Goal: Information Seeking & Learning: Check status

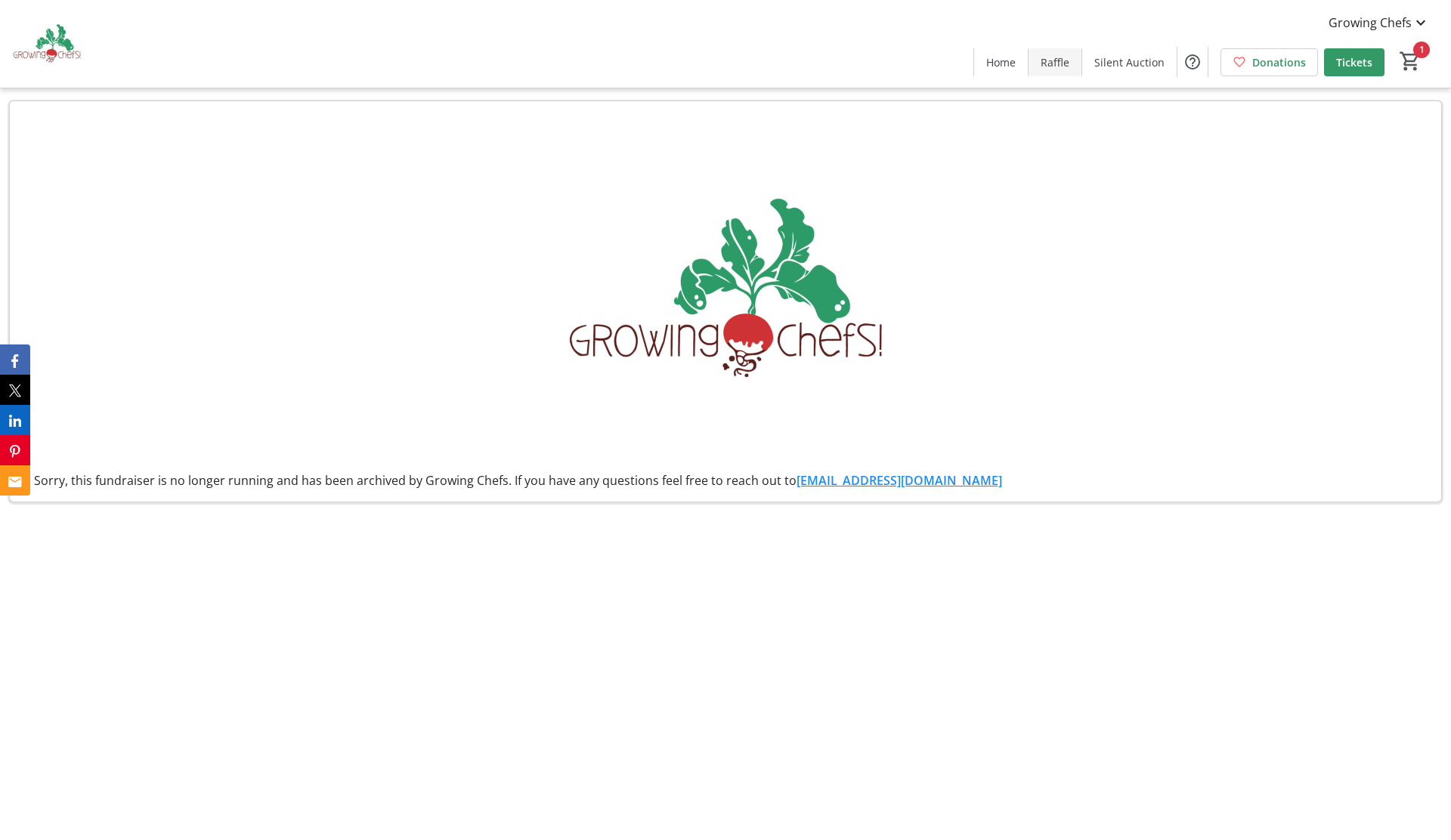
click at [1066, 62] on span "Raffle" at bounding box center [1054, 62] width 28 height 16
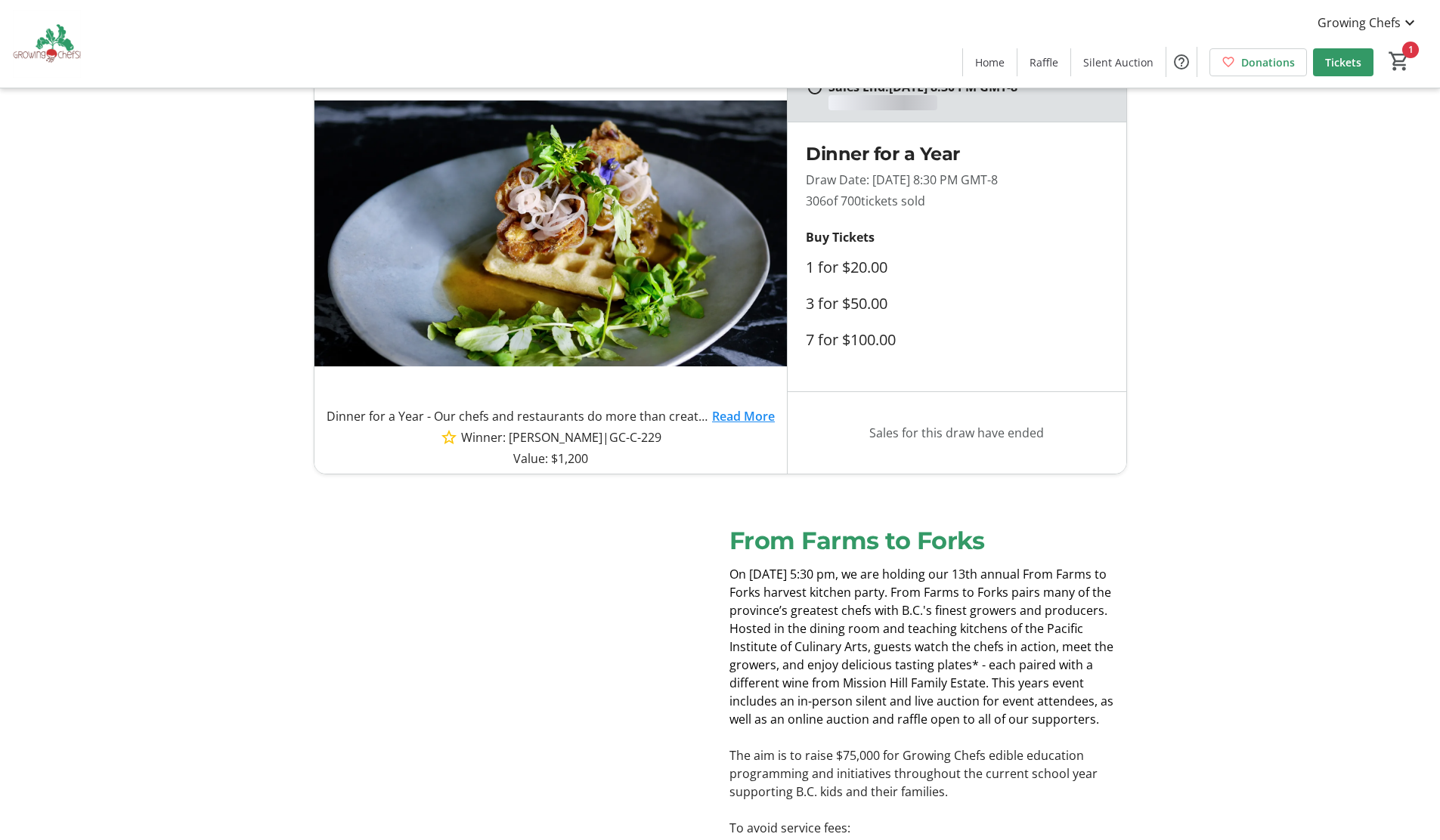
scroll to position [61, 0]
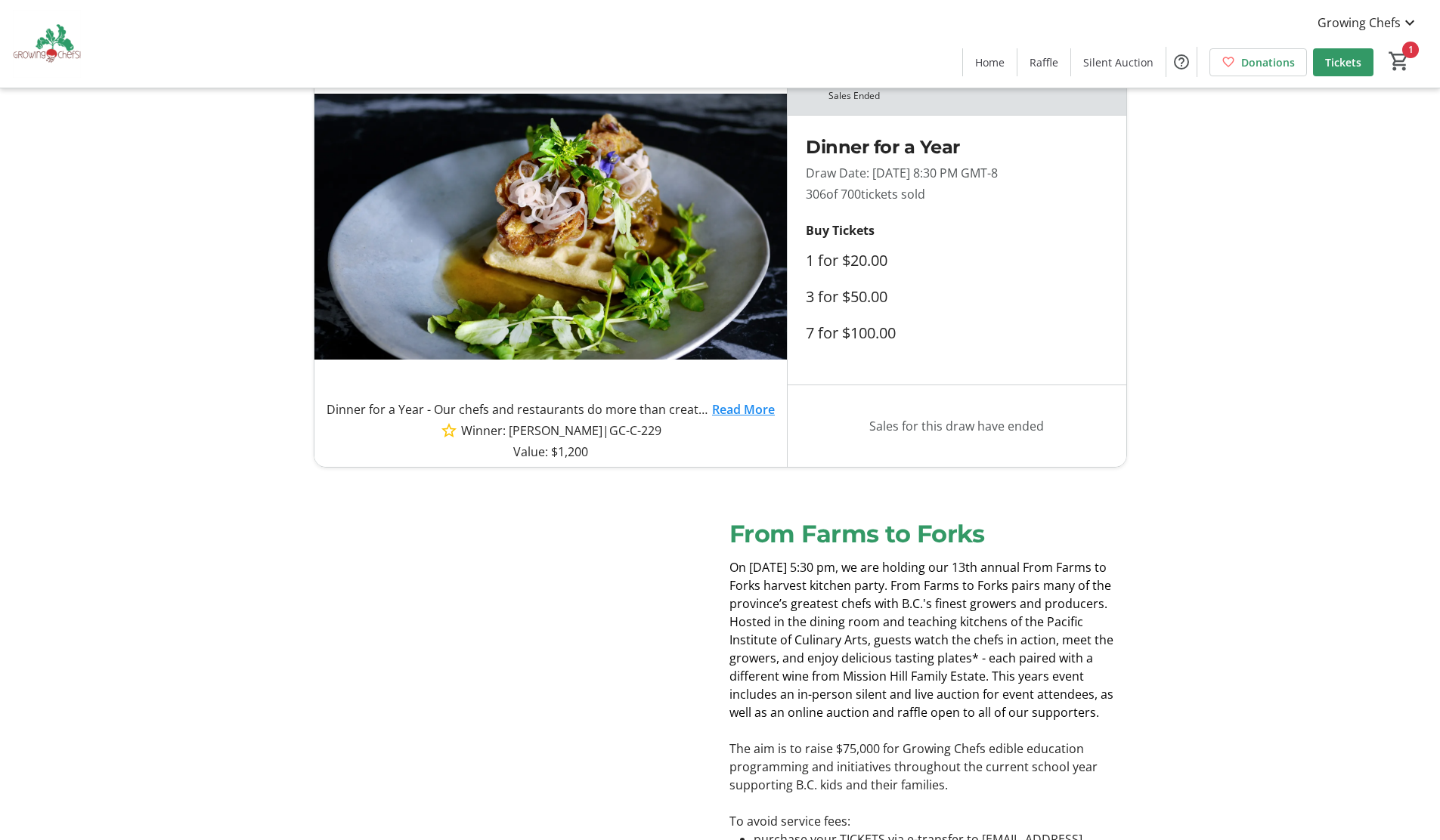
click at [1344, 272] on tr-design-standard-layout "Sales End: 11/06/2022 at 8:30 PM GMT-8 Sales Ended Dinner for a Year - Our chef…" at bounding box center [720, 262] width 1440 height 409
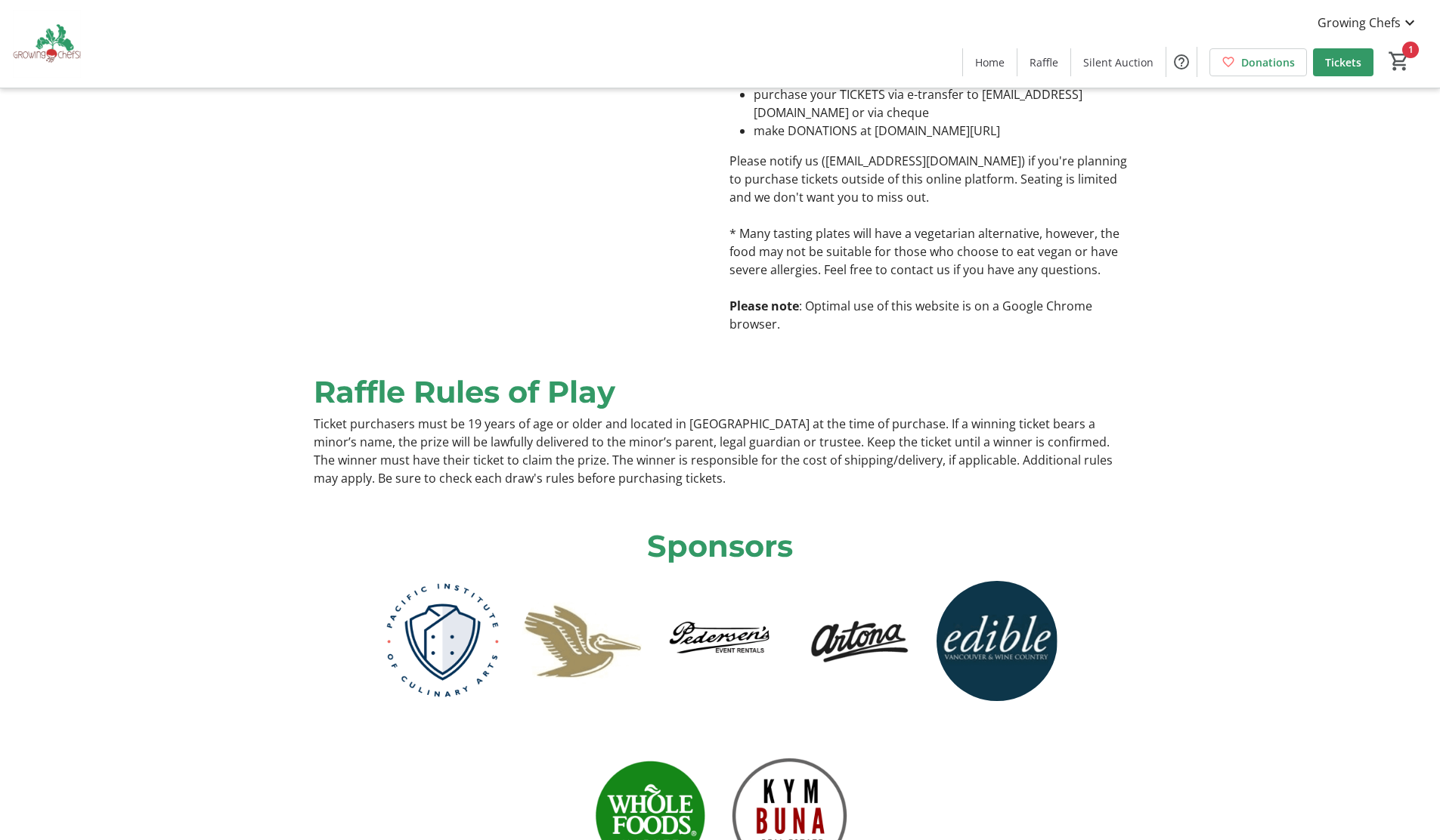
scroll to position [1148, 0]
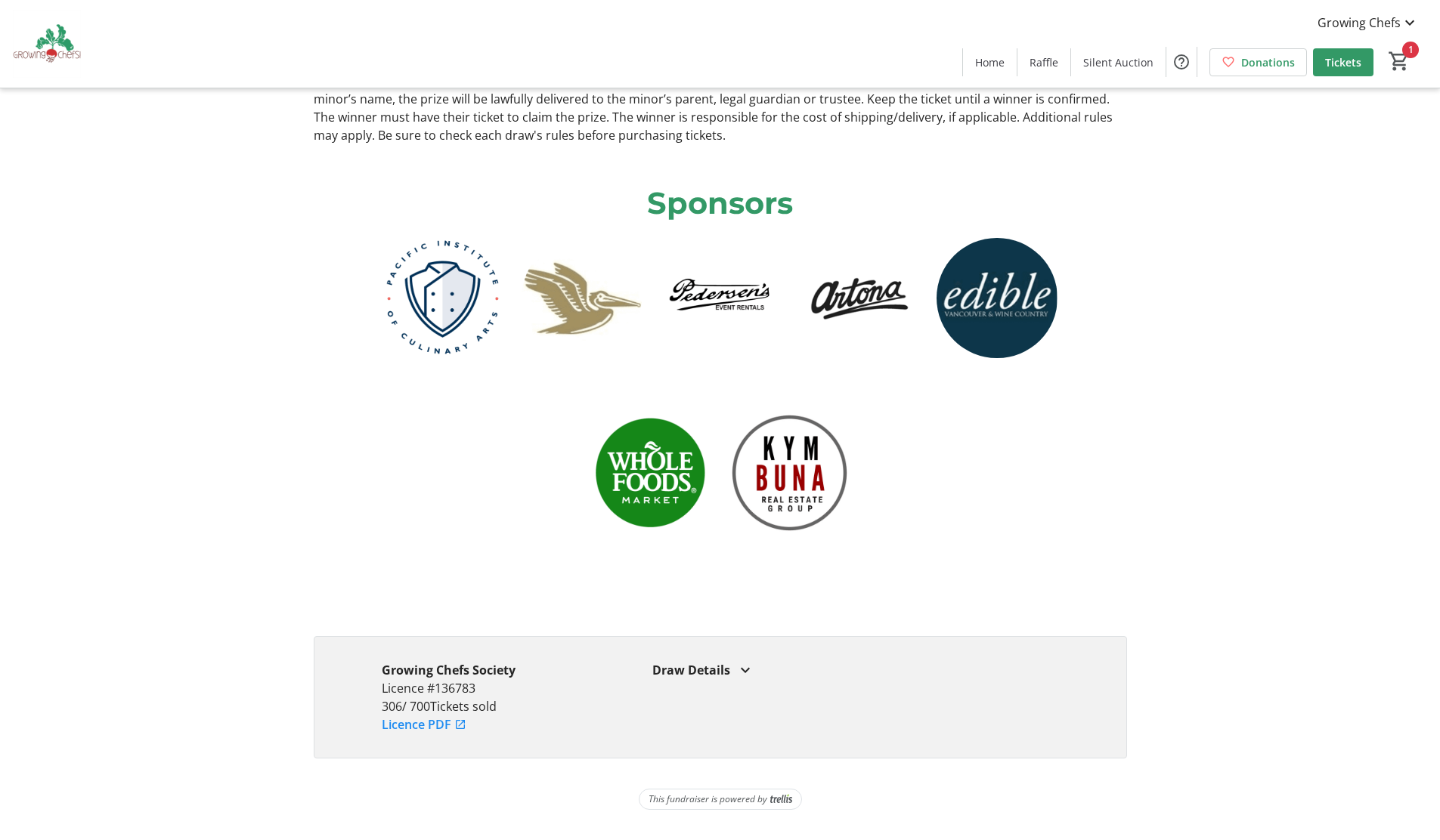
click at [1344, 272] on tr-design-standard-layout "Sponsors" at bounding box center [720, 384] width 1440 height 443
click at [744, 674] on mat-icon at bounding box center [745, 670] width 18 height 18
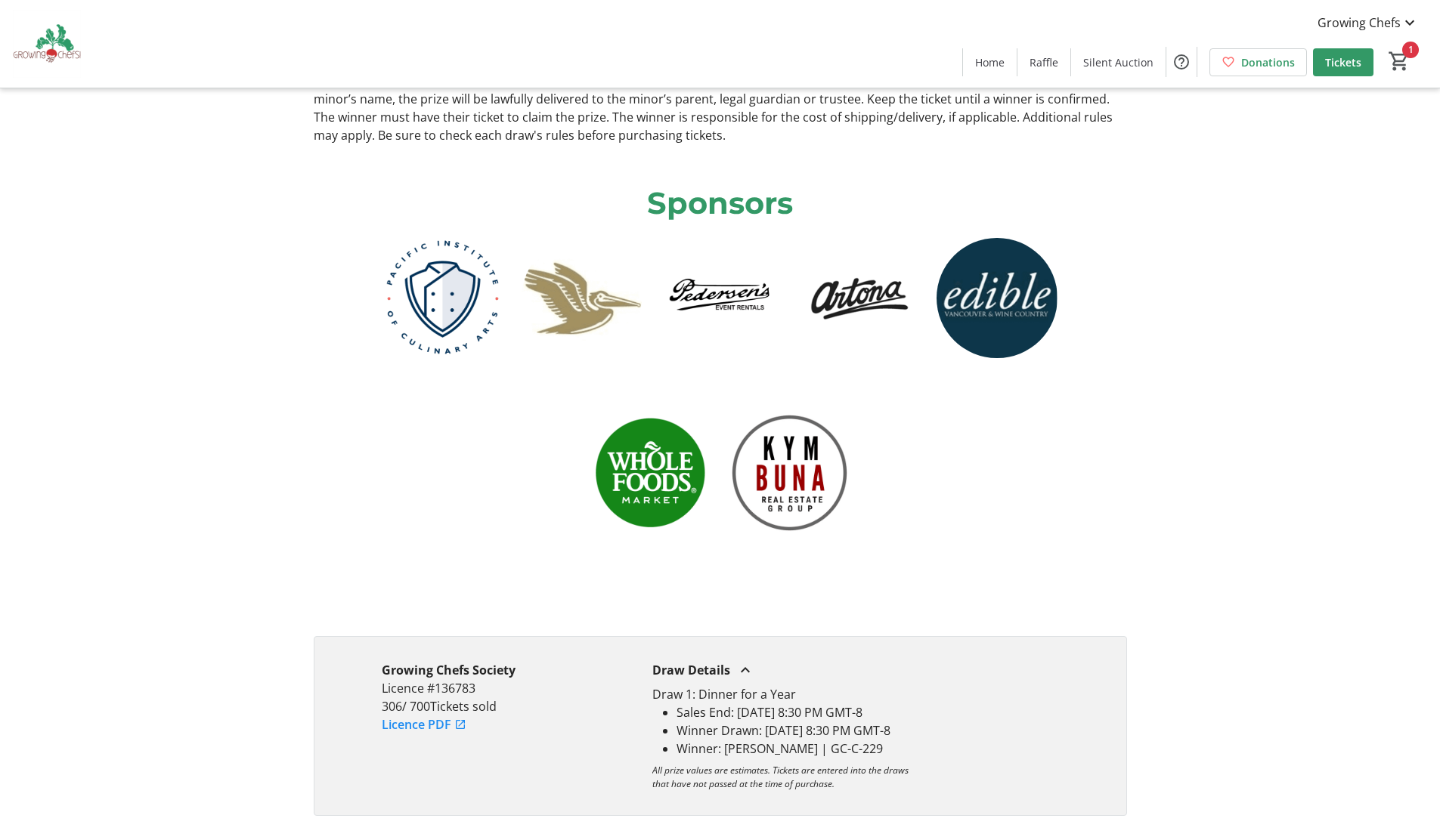
click at [1130, 660] on div "Growing Chefs Society Licence #136783 306 / 700 Tickets sold Licence PDF Draw D…" at bounding box center [720, 726] width 831 height 180
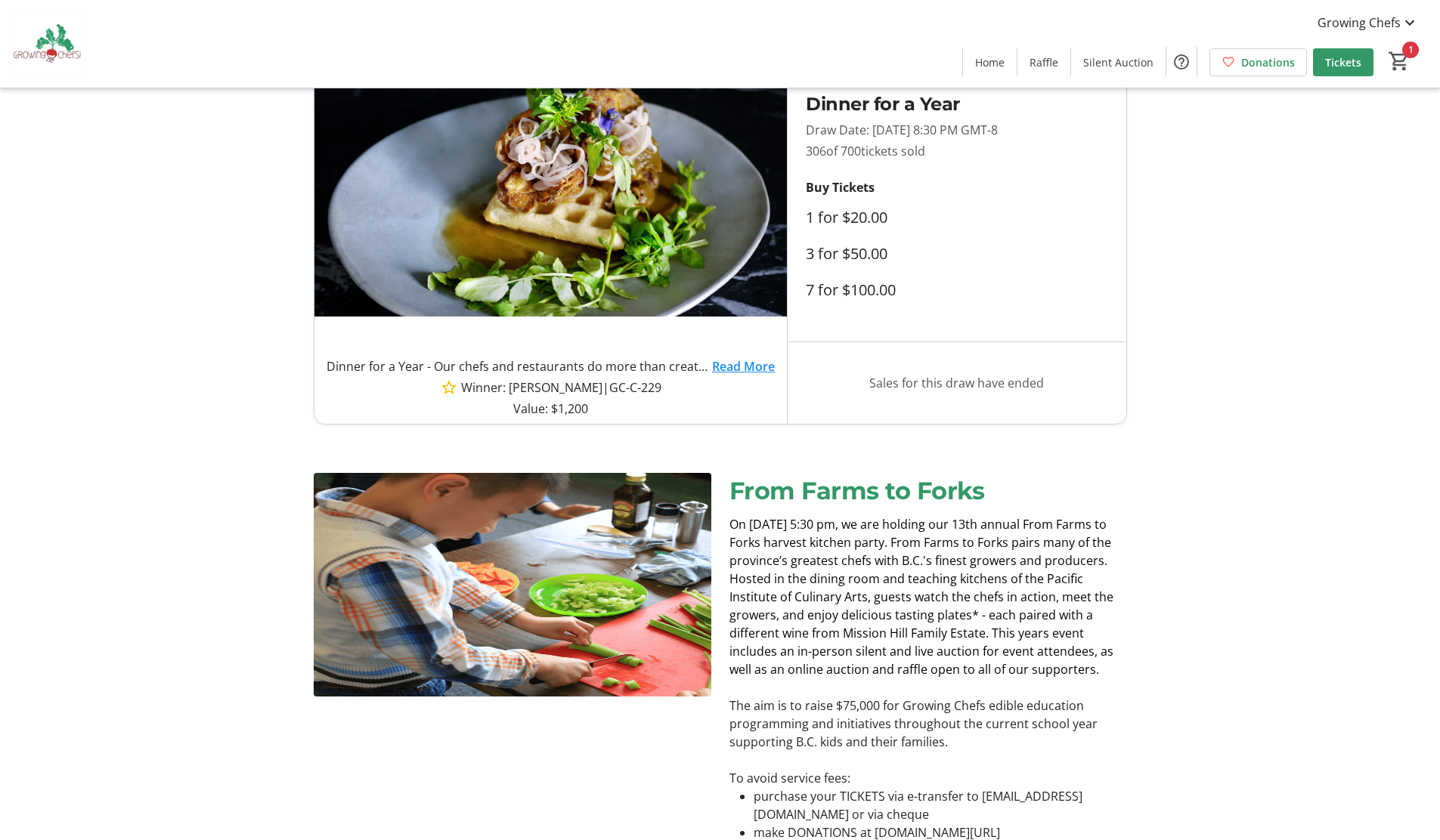
scroll to position [0, 0]
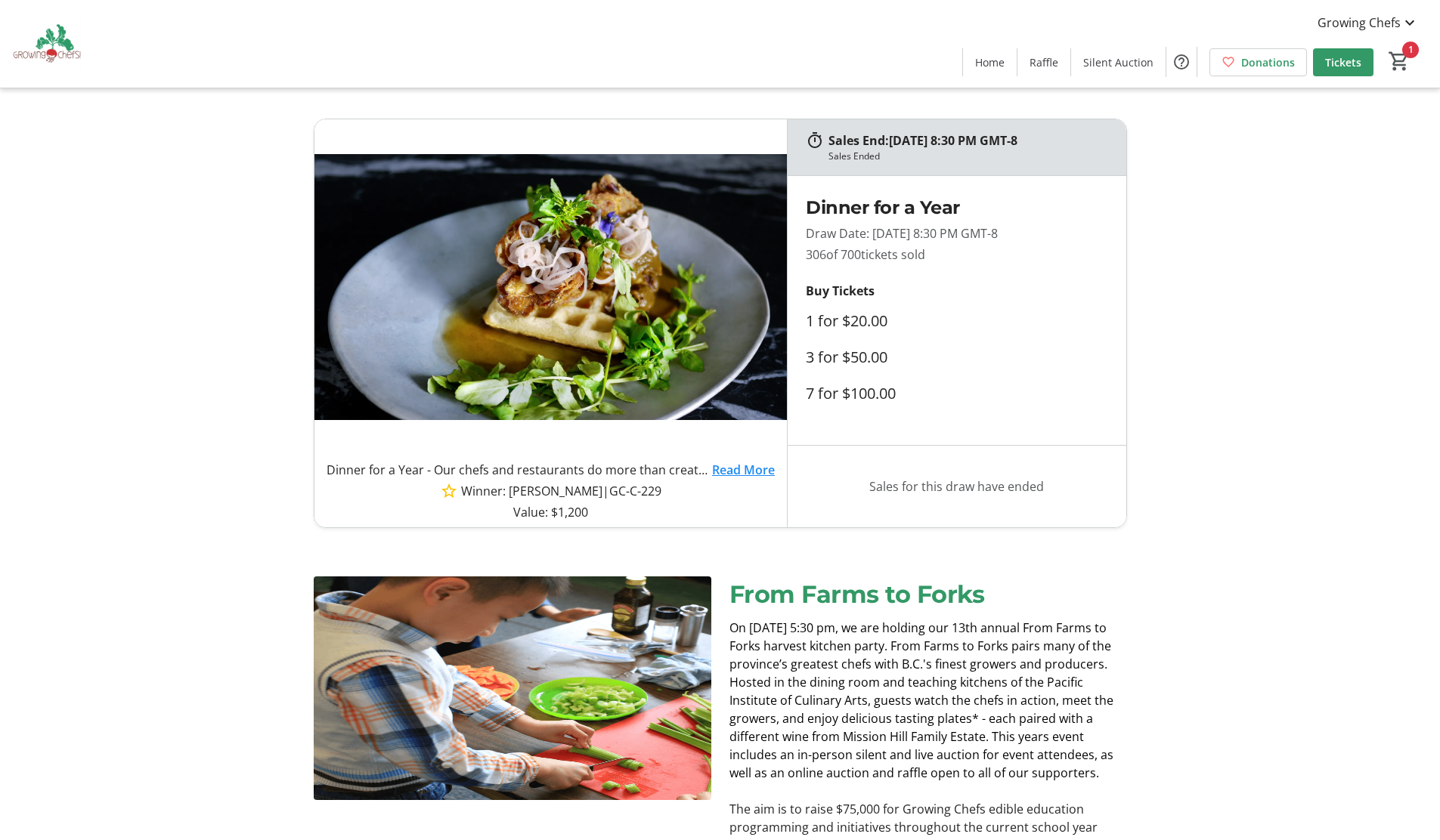
click at [1331, 195] on tr-design-standard-layout "Sales End: [DATE] 8:30 PM GMT-8 Sales Ended Dinner for a Year - Our chefs and r…" at bounding box center [720, 322] width 1440 height 409
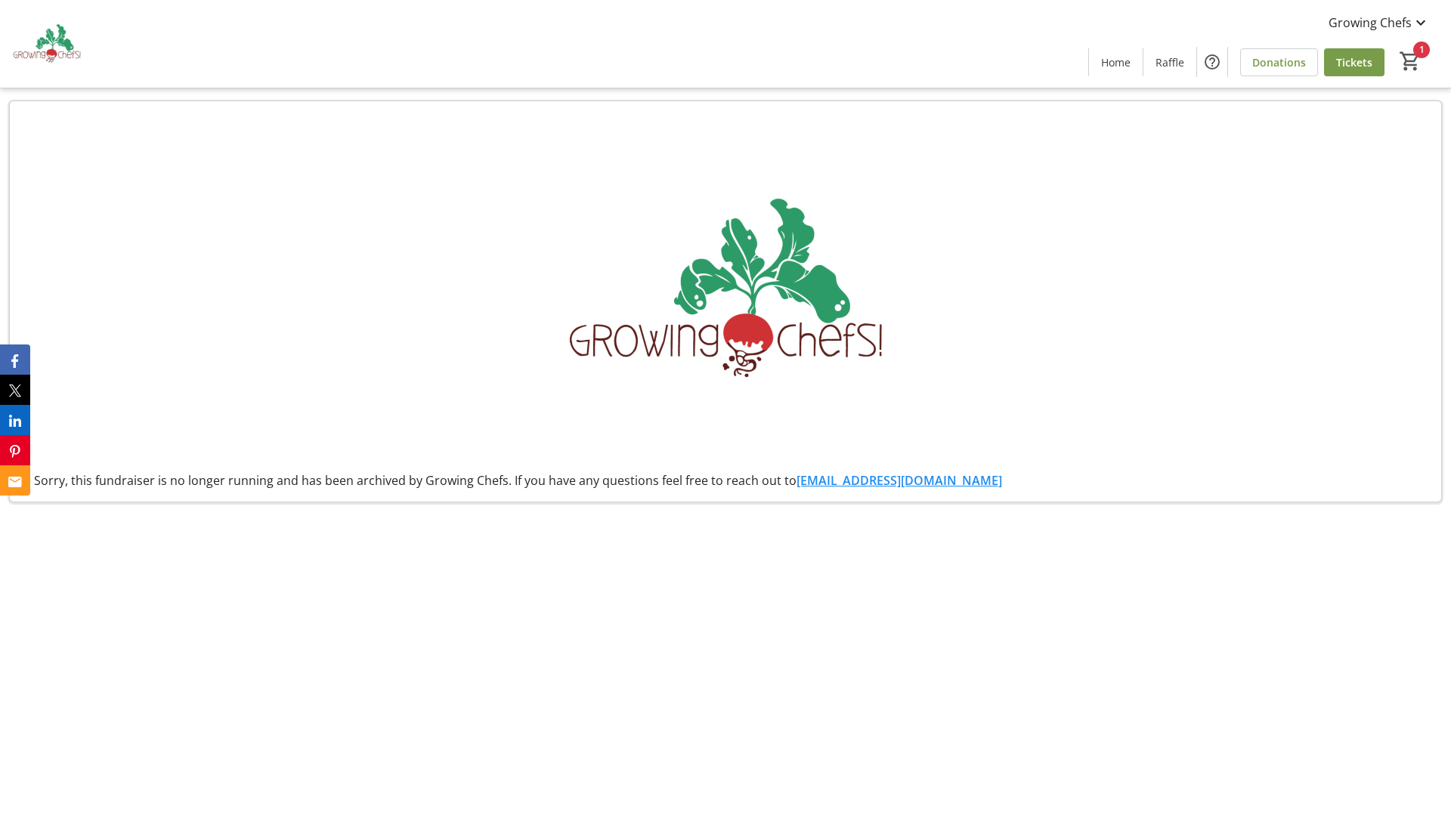
click at [1043, 465] on div "Sorry, this fundraiser is no longer running and has been archived by Growing Ch…" at bounding box center [725, 301] width 1432 height 402
click at [1372, 21] on span "Growing Chefs" at bounding box center [1369, 23] width 83 height 18
click at [1362, 63] on span "My Tickets" at bounding box center [1377, 59] width 105 height 18
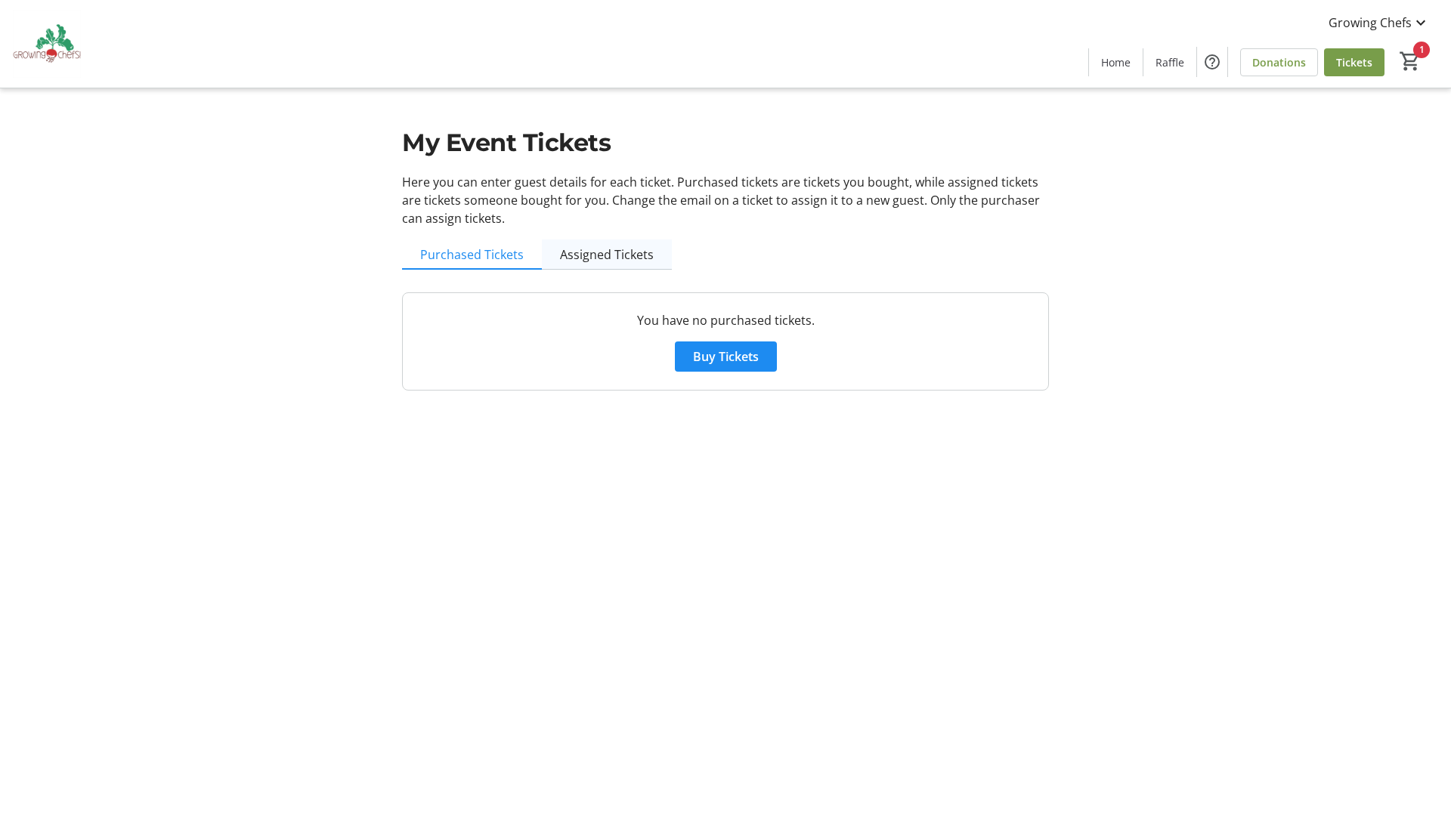
click at [581, 251] on span "Assigned Tickets" at bounding box center [607, 254] width 94 height 12
click at [1119, 68] on span "Home" at bounding box center [1116, 62] width 29 height 16
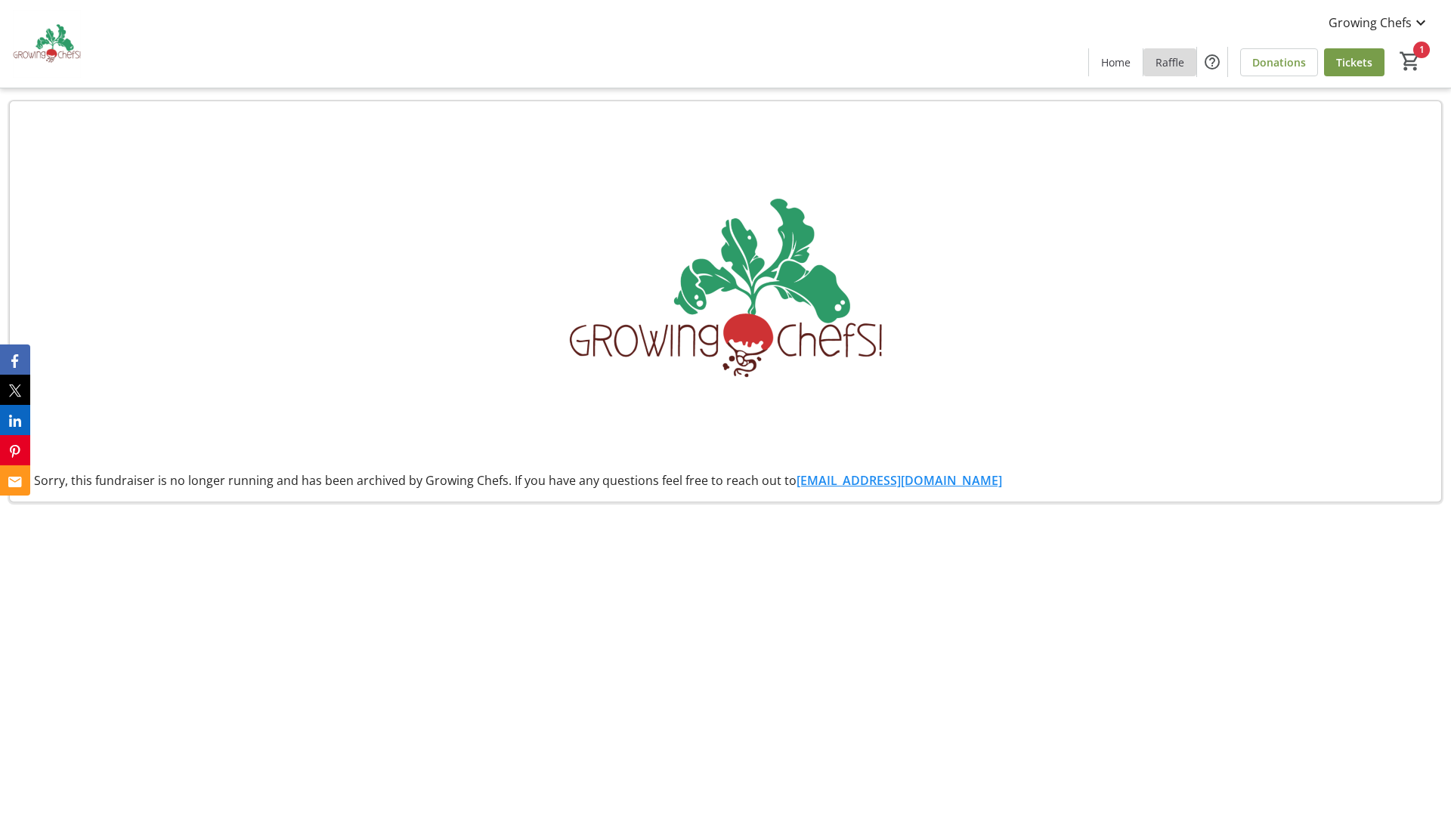
click at [1178, 62] on span "Raffle" at bounding box center [1169, 62] width 28 height 16
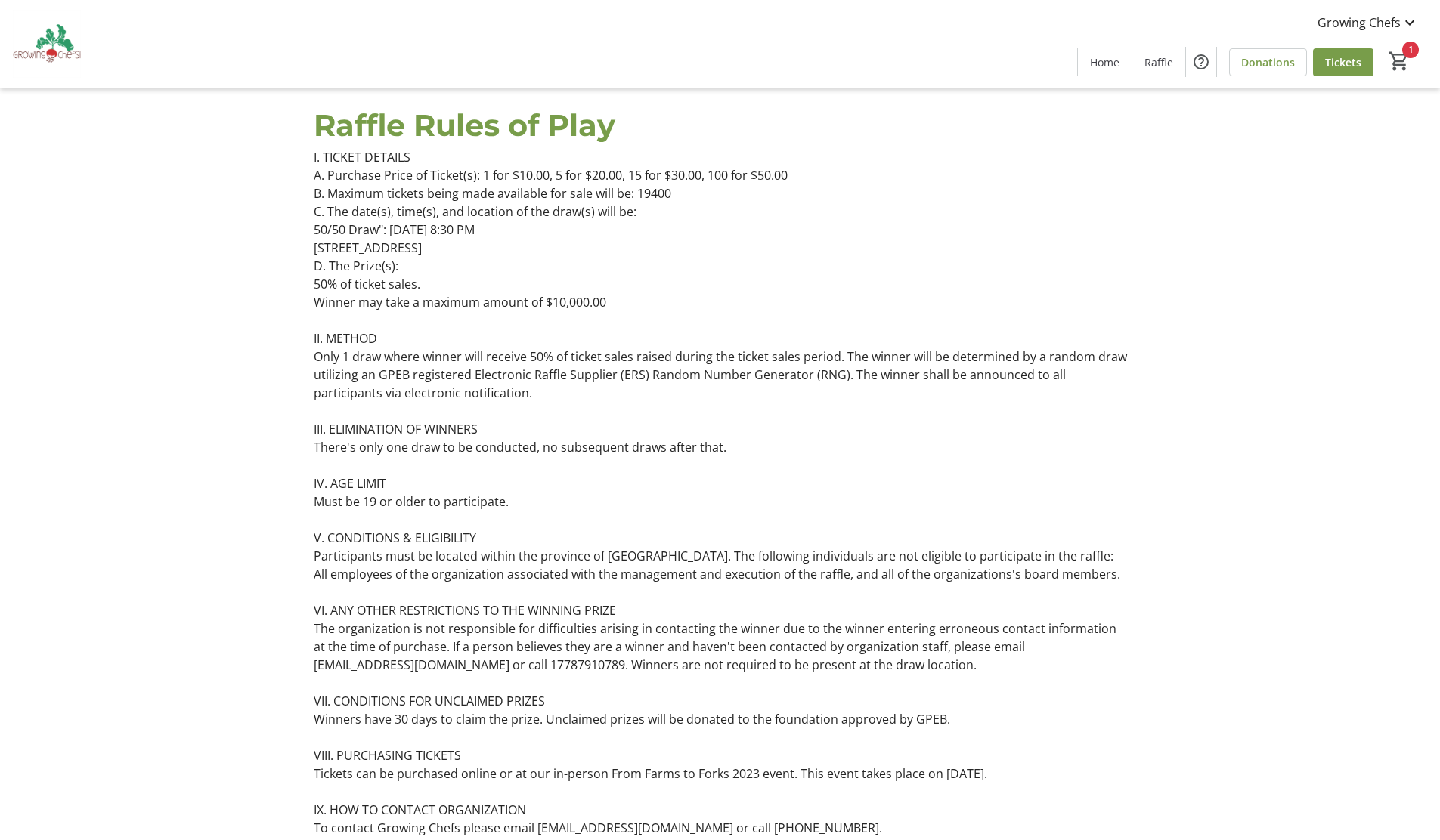
scroll to position [2114, 0]
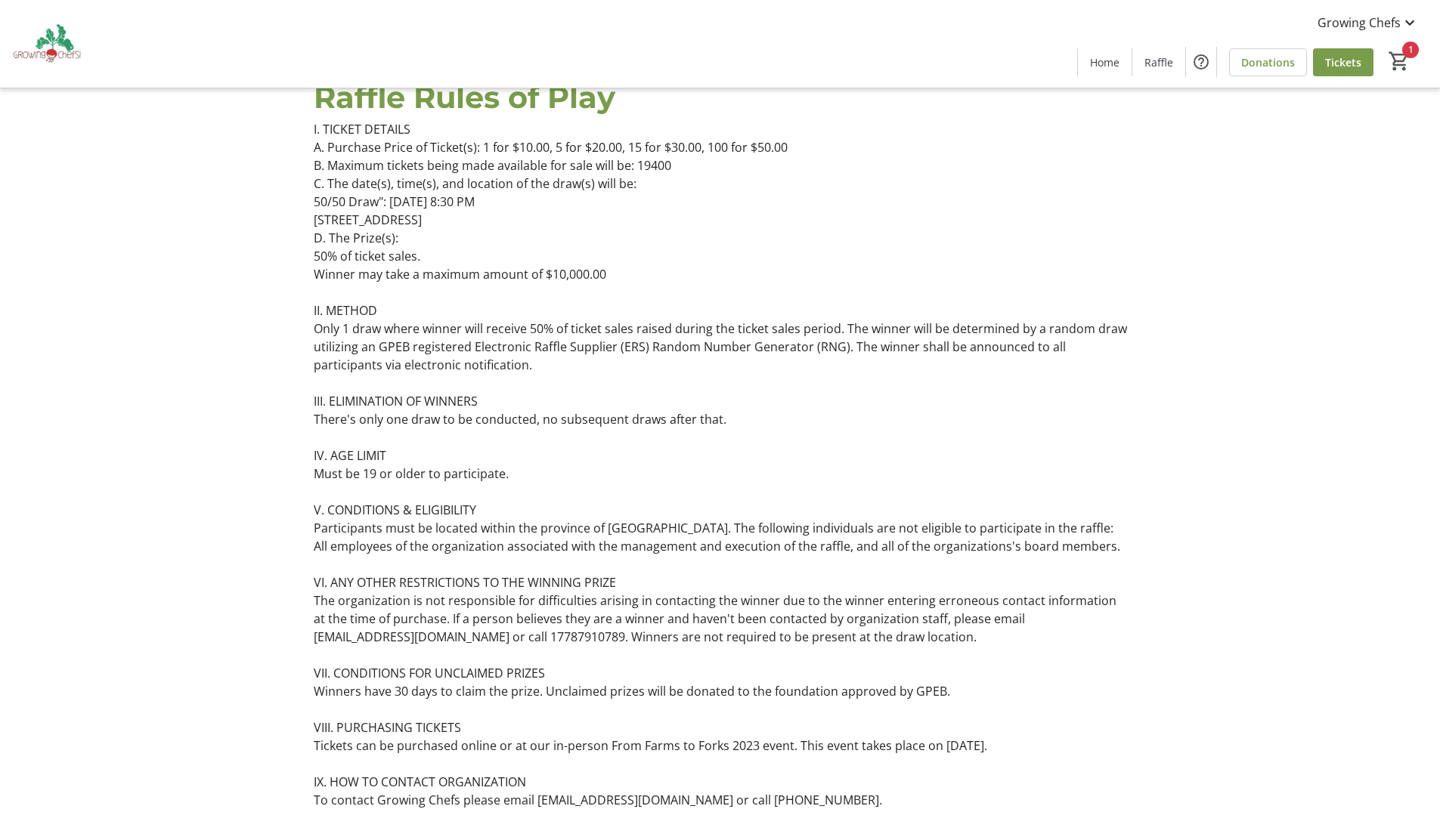
click at [1382, 237] on tr-design-standard-layout "Raffle Rules of Play I. TICKET DETAILS A. Purchase Price of Ticket(s): 1 for $1…" at bounding box center [720, 451] width 1440 height 789
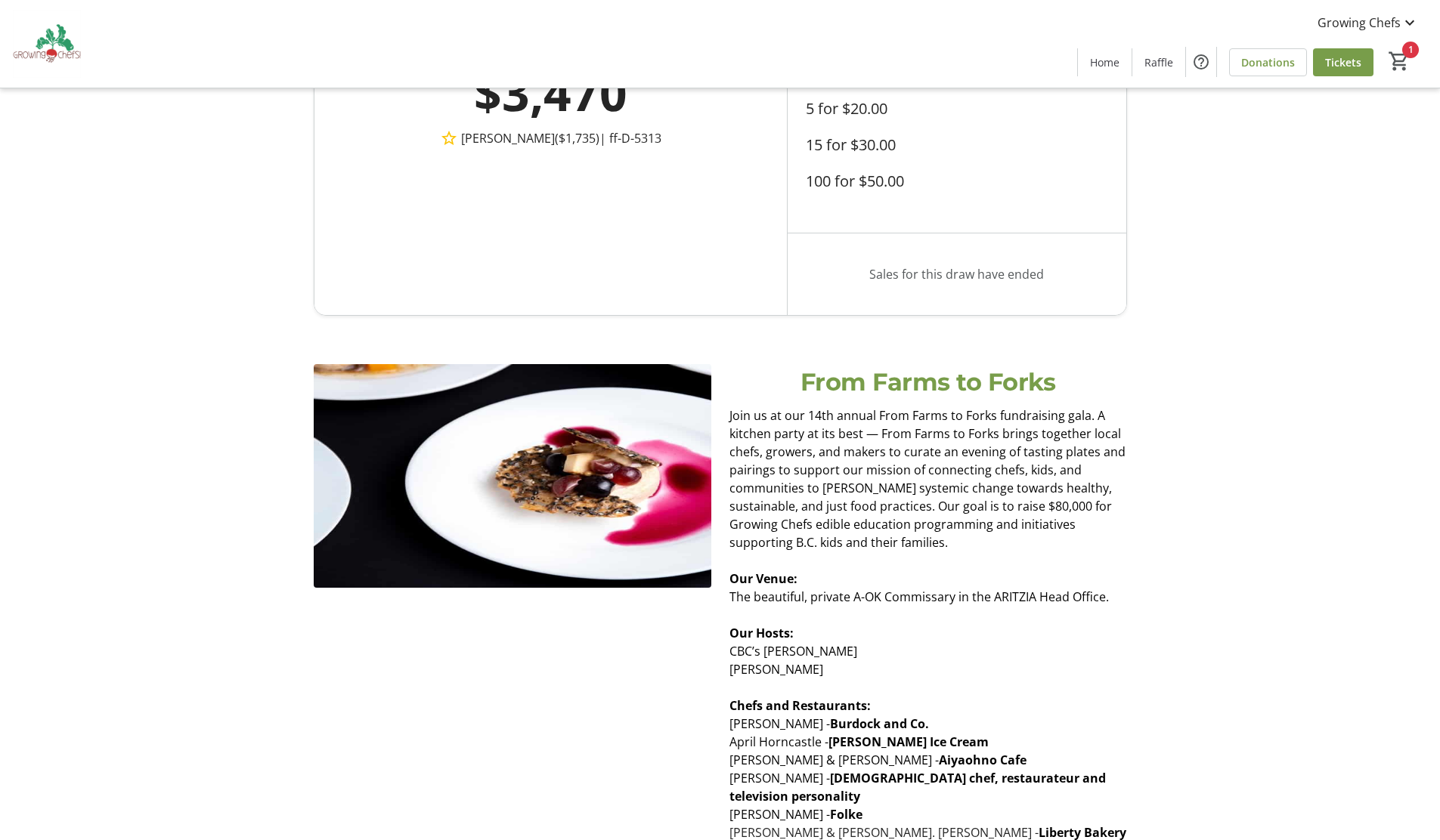
scroll to position [0, 0]
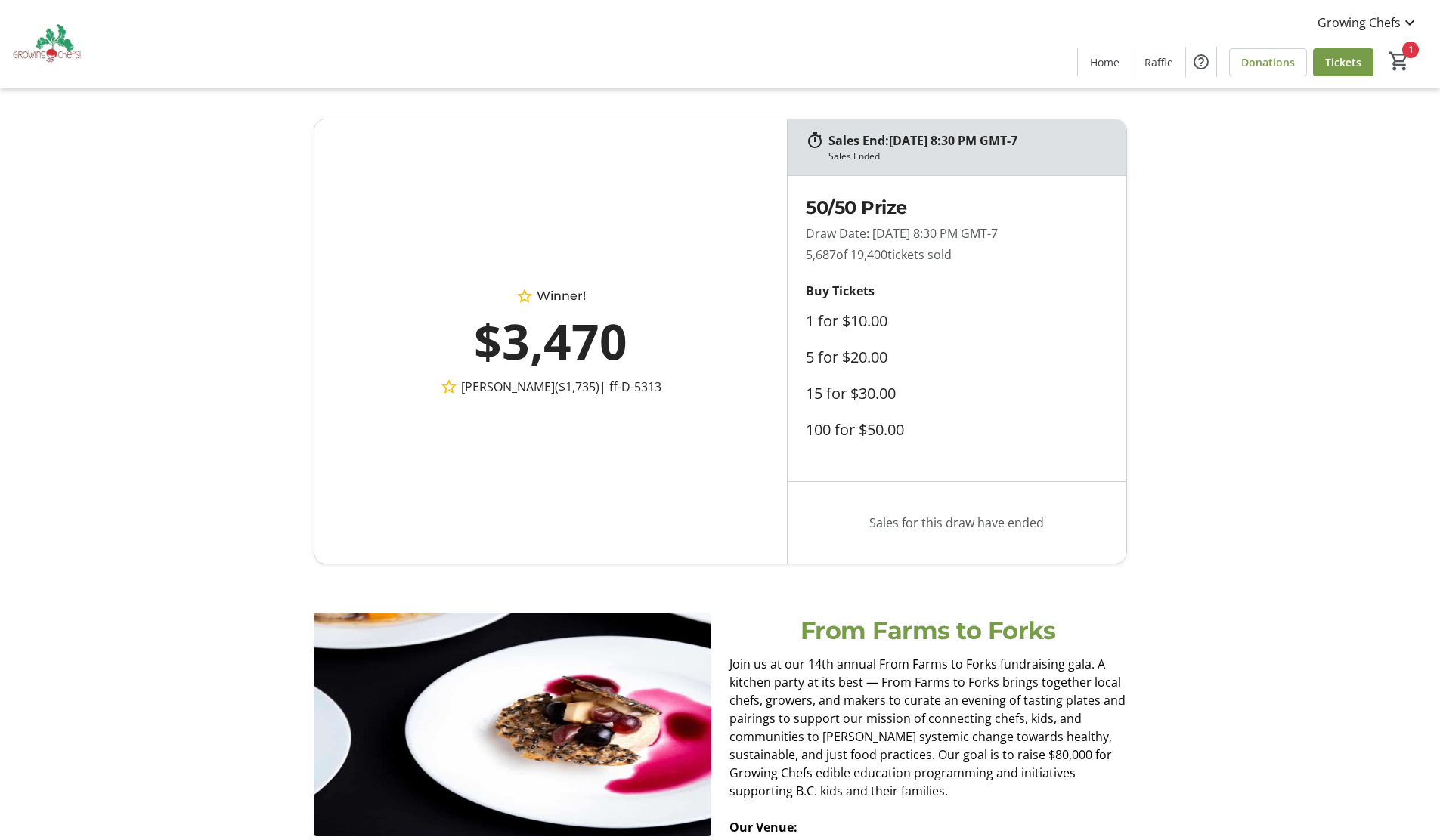
click at [1372, 236] on tr-design-standard-layout "Sales End: 10/01/2023 at 8:30 PM GMT-7 Sales Ended Winner! $3,470 Niki Wong ($1…" at bounding box center [720, 341] width 1440 height 446
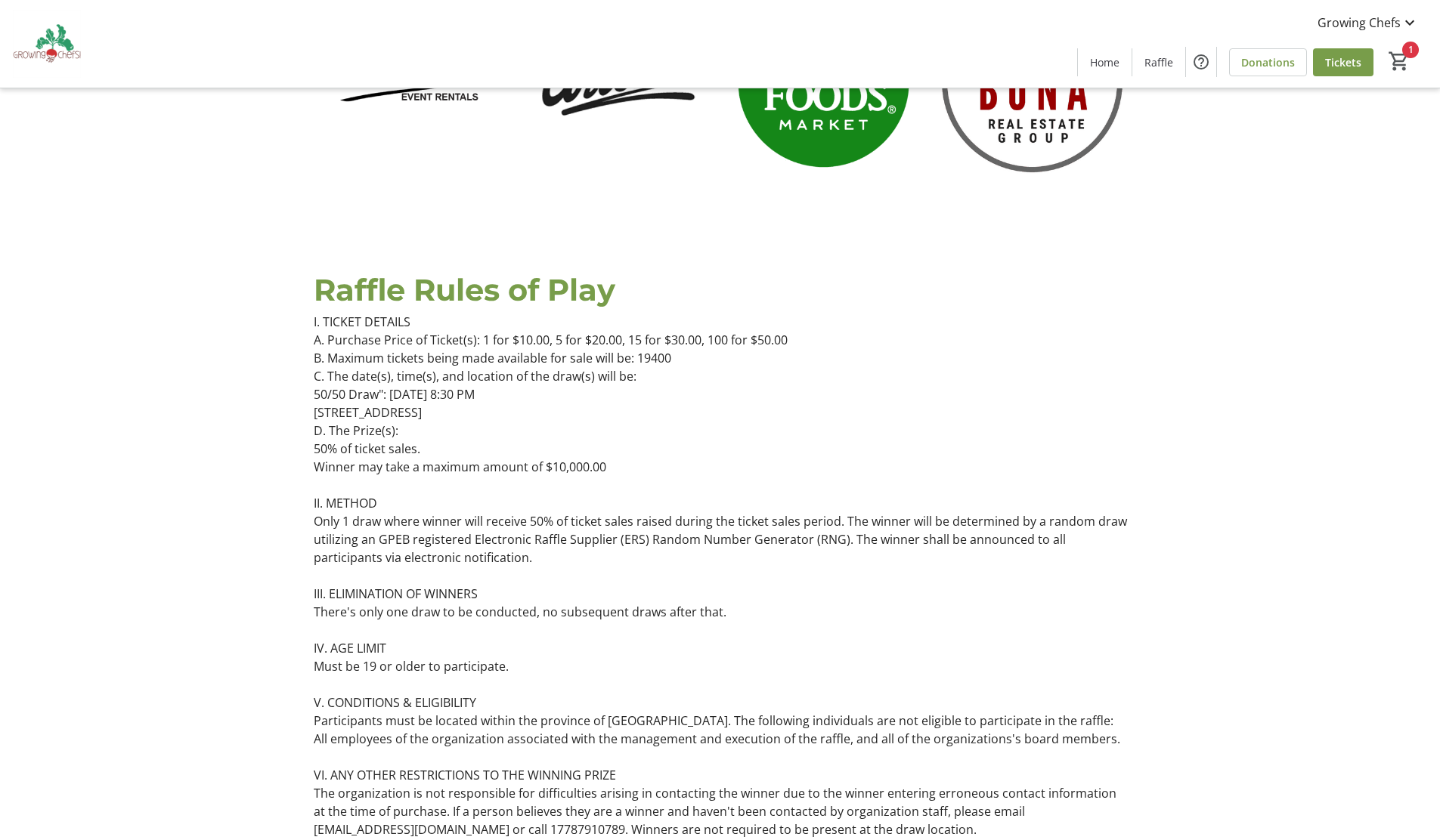
scroll to position [2335, 0]
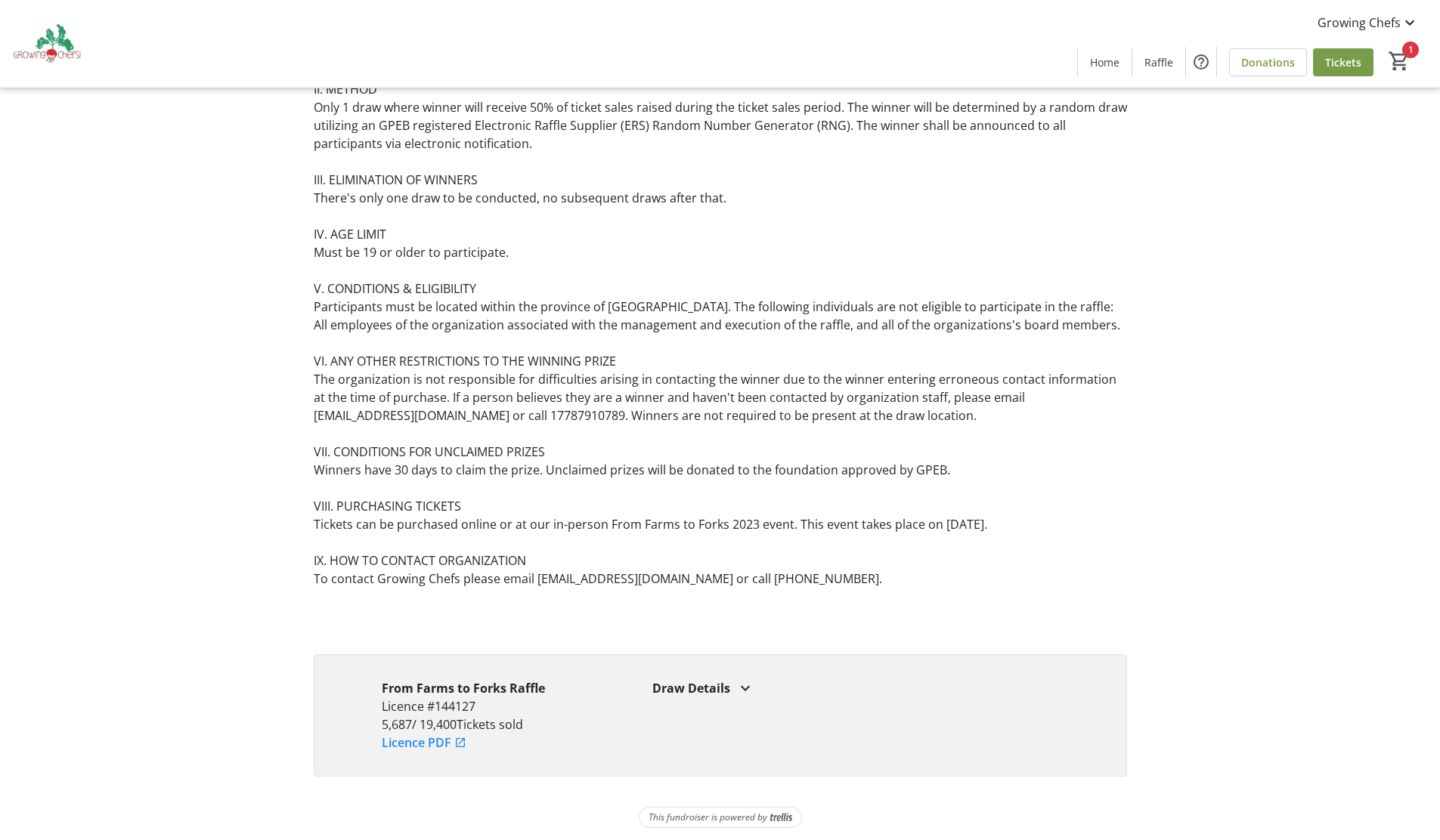
click at [1289, 684] on tr-design-standard-layout "From Farms to Forks Raffle Licence #144127 5,687 / 19,400 Tickets sold Licence …" at bounding box center [720, 715] width 1440 height 122
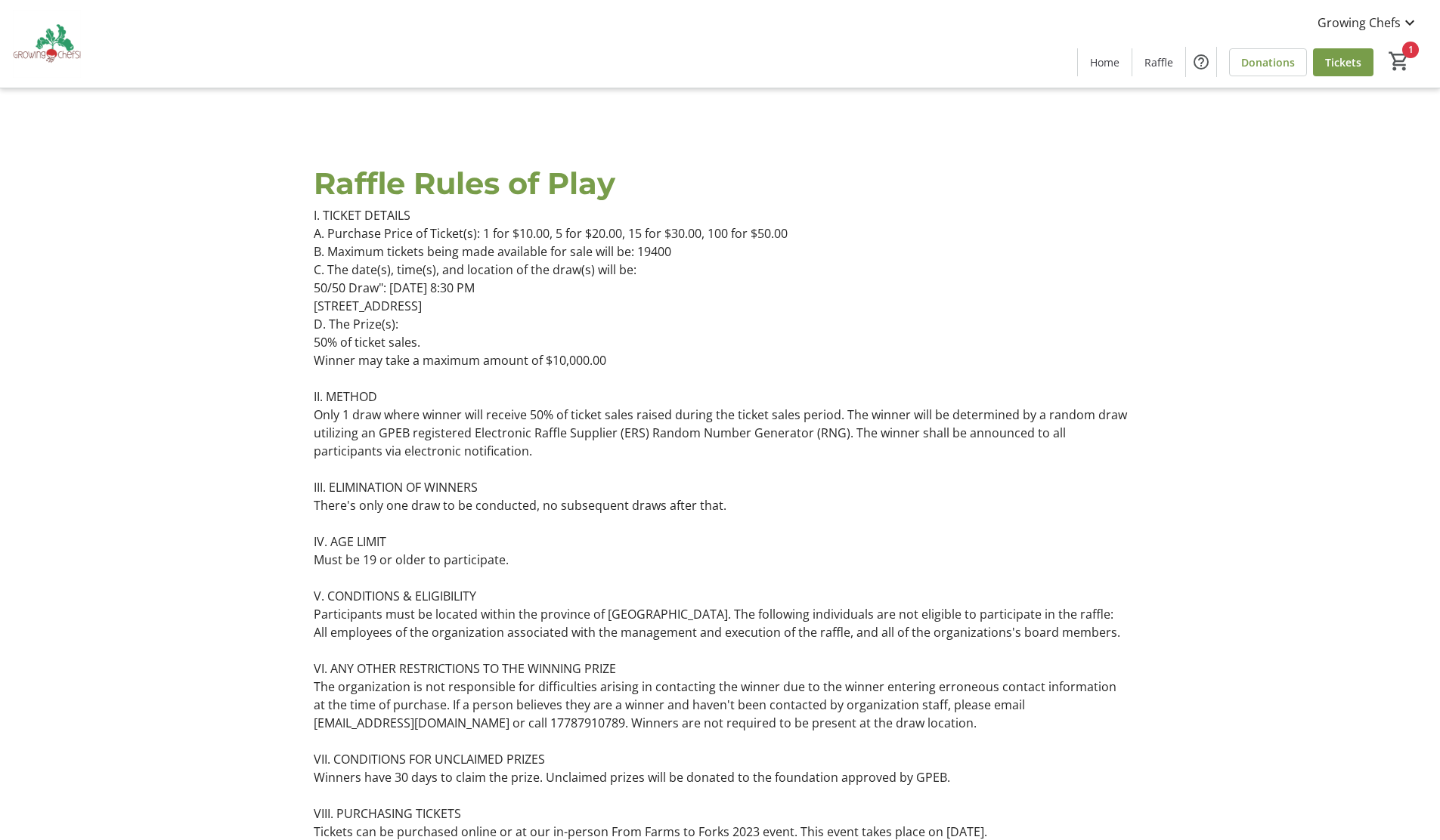
click at [1289, 684] on tr-design-standard-layout "Raffle Rules of Play I. TICKET DETAILS A. Purchase Price of Ticket(s): 1 for $1…" at bounding box center [720, 537] width 1440 height 789
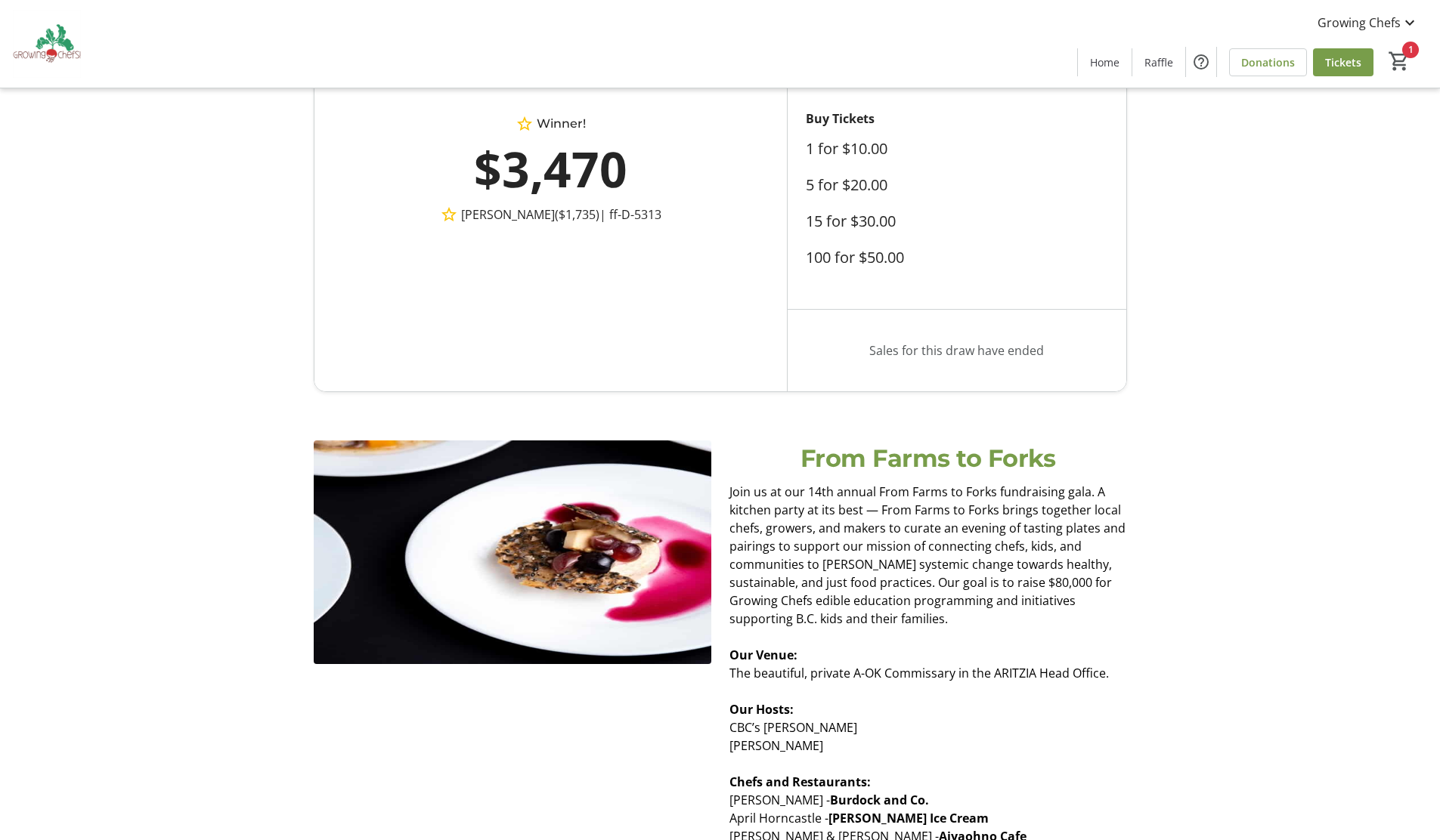
scroll to position [0, 0]
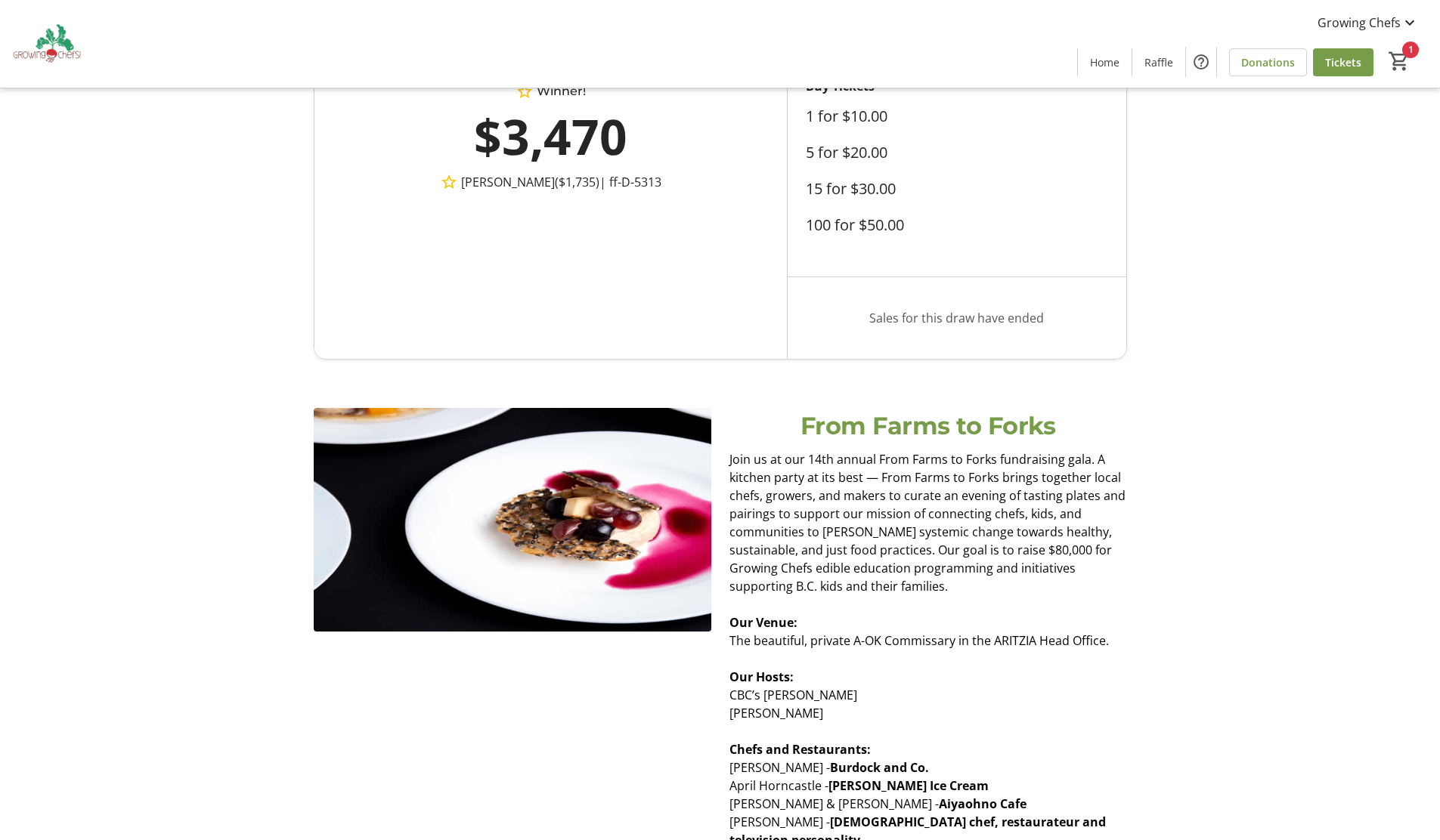
click at [1359, 334] on tr-design-standard-layout "Sales End: 10/01/2023 at 8:30 PM GMT-7 Sales Ended Winner! $3,470 Niki Wong ($1…" at bounding box center [720, 137] width 1440 height 446
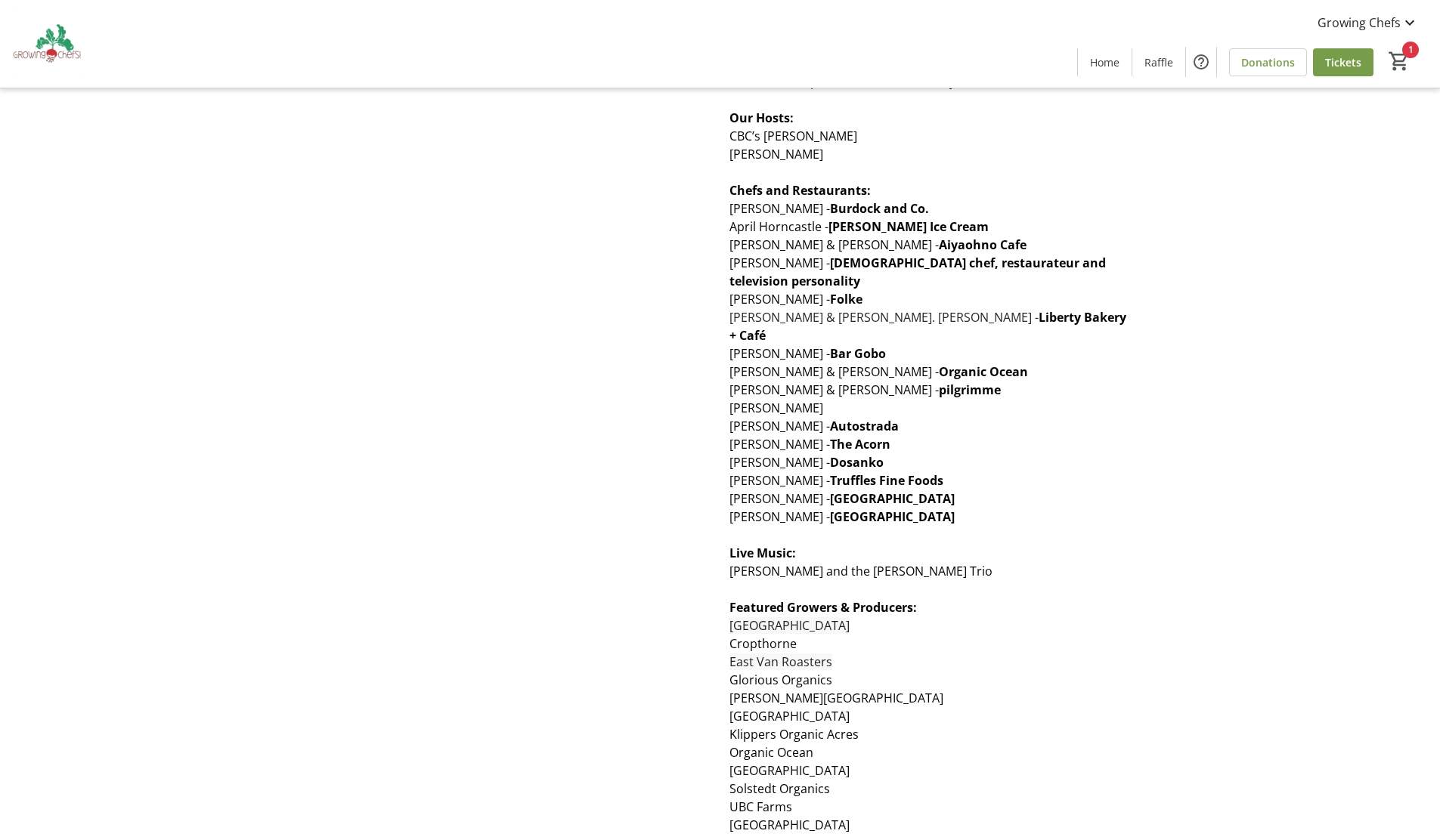
scroll to position [767, 0]
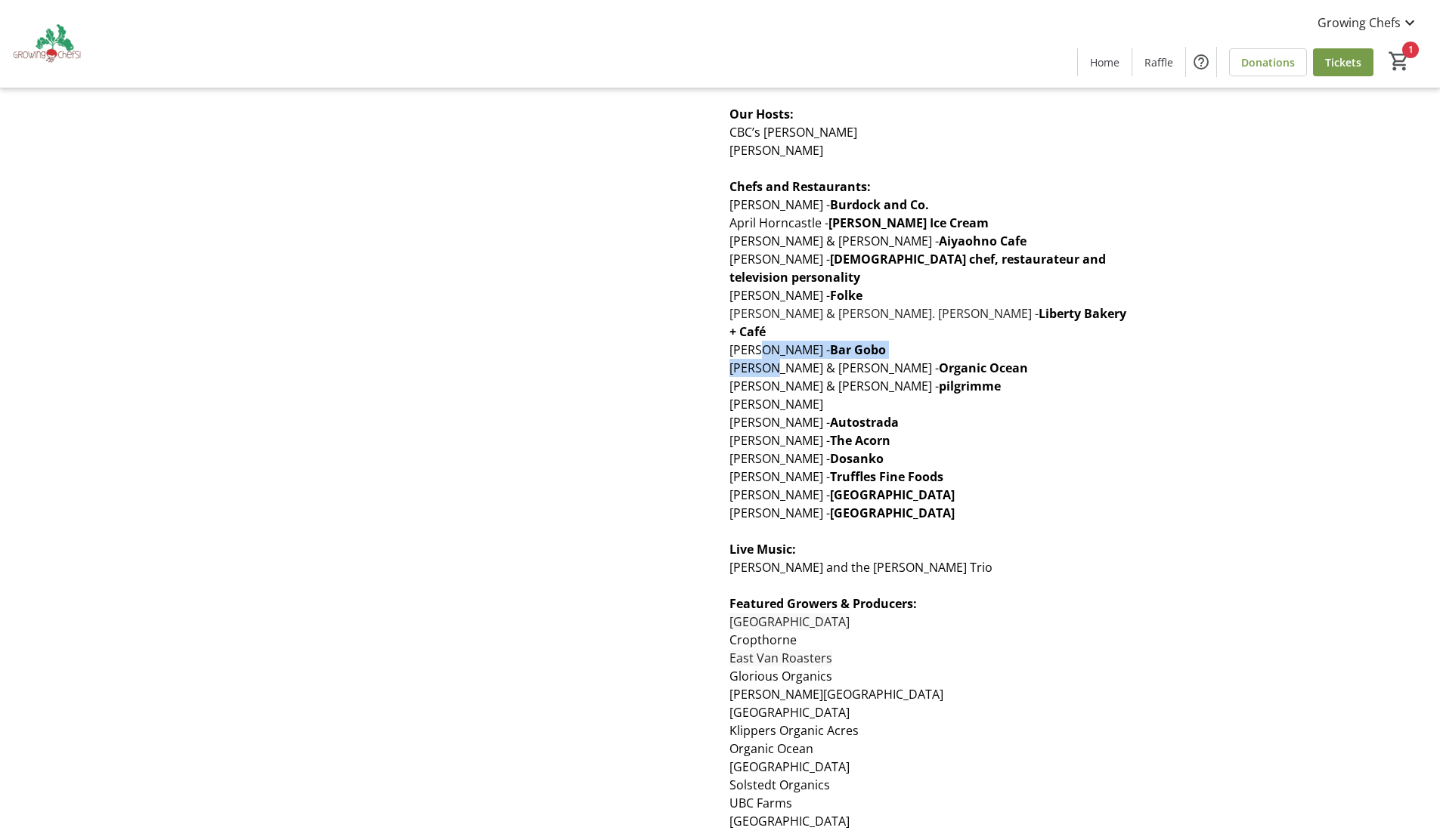
drag, startPoint x: 758, startPoint y: 333, endPoint x: 766, endPoint y: 348, distance: 17.0
click at [766, 348] on div "Join us at our 14th annual From Farms to Forks fundraising gala. A kitchen part…" at bounding box center [928, 467] width 398 height 1160
drag, startPoint x: 767, startPoint y: 367, endPoint x: 777, endPoint y: 384, distance: 19.7
click at [777, 384] on div "Join us at our 14th annual From Farms to Forks fundraising gala. A kitchen part…" at bounding box center [928, 467] width 398 height 1160
drag, startPoint x: 779, startPoint y: 403, endPoint x: 790, endPoint y: 422, distance: 22.0
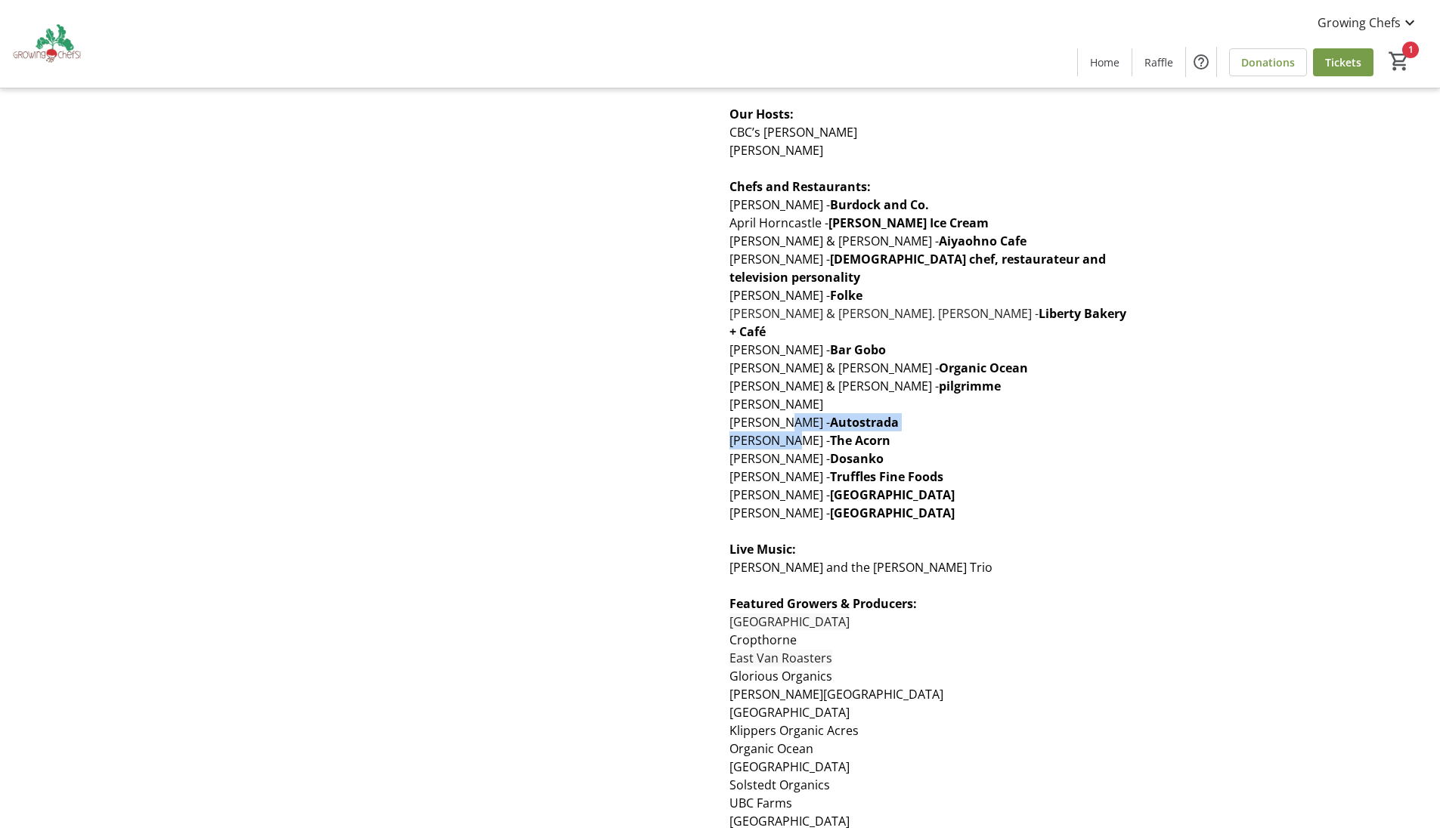
click at [790, 422] on div "Join us at our 14th annual From Farms to Forks fundraising gala. A kitchen part…" at bounding box center [928, 467] width 398 height 1160
drag, startPoint x: 790, startPoint y: 436, endPoint x: 793, endPoint y: 455, distance: 19.2
click at [793, 455] on div "Join us at our 14th annual From Farms to Forks fundraising gala. A kitchen part…" at bounding box center [928, 467] width 398 height 1160
drag, startPoint x: 794, startPoint y: 471, endPoint x: 801, endPoint y: 502, distance: 31.8
click at [801, 502] on div "Join us at our 14th annual From Farms to Forks fundraising gala. A kitchen part…" at bounding box center [928, 467] width 398 height 1160
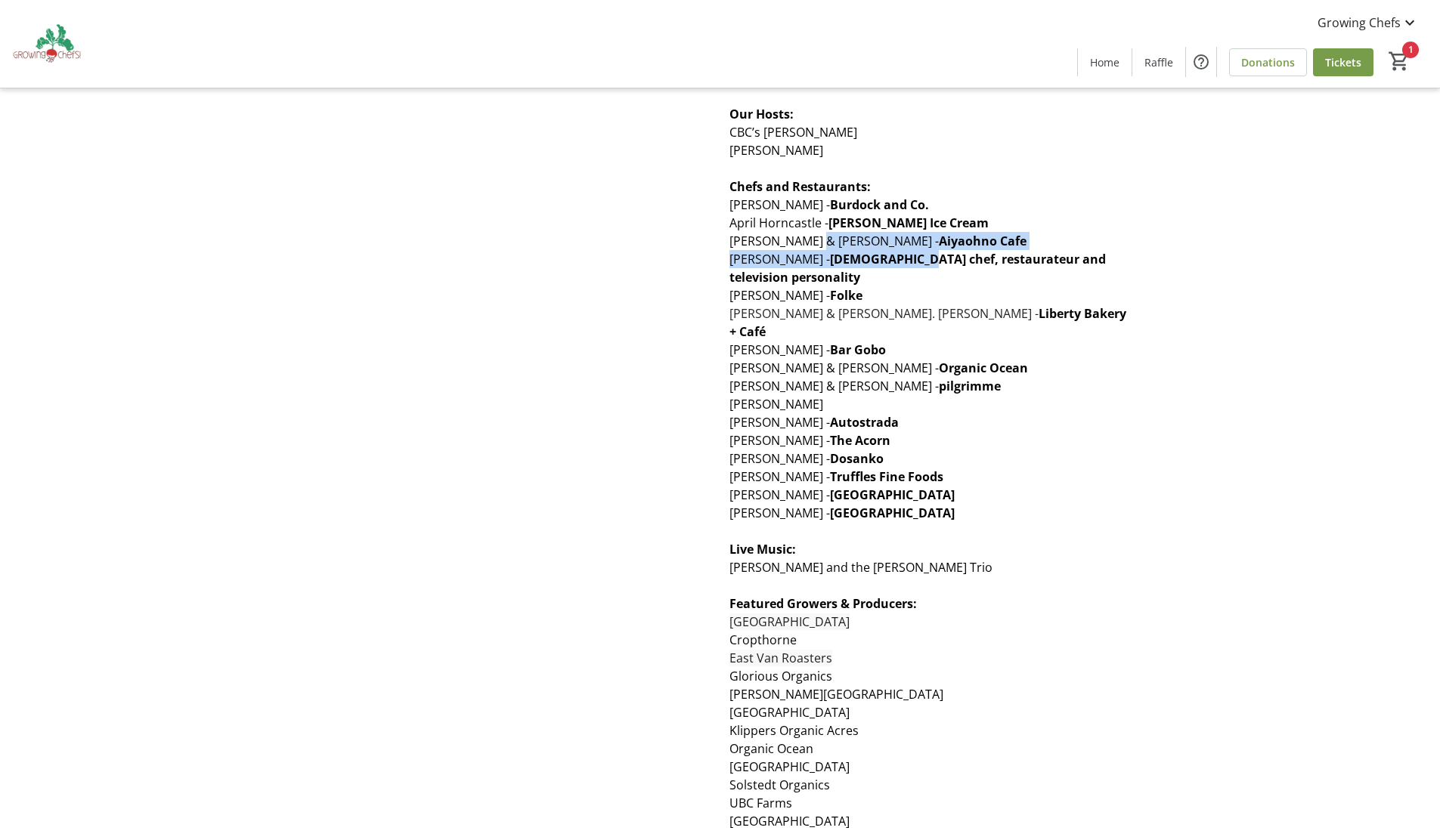
drag, startPoint x: 914, startPoint y: 258, endPoint x: 813, endPoint y: 246, distance: 101.7
click at [813, 246] on div "Join us at our 14th annual From Farms to Forks fundraising gala. A kitchen part…" at bounding box center [928, 467] width 398 height 1160
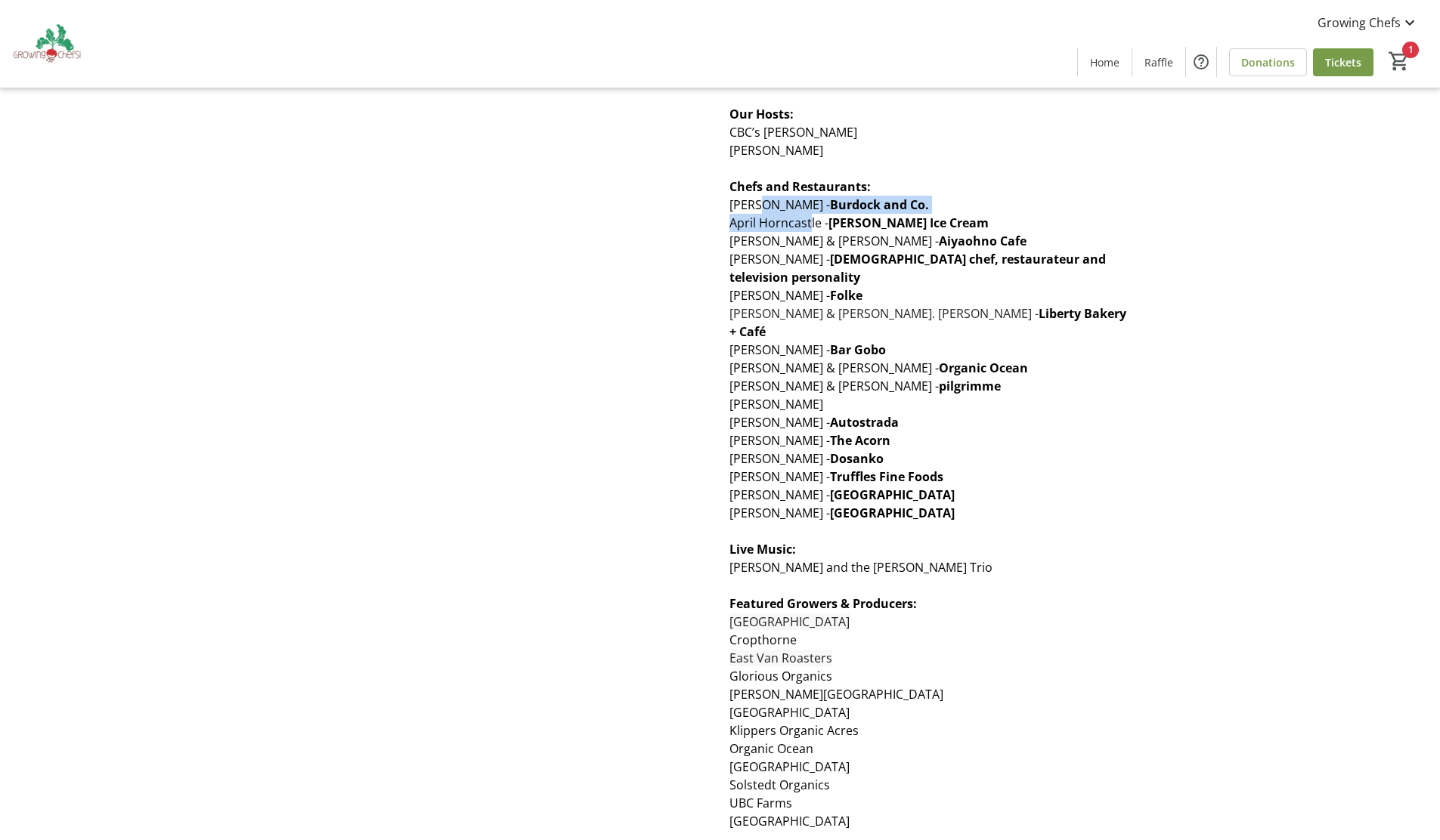
drag, startPoint x: 810, startPoint y: 227, endPoint x: 767, endPoint y: 202, distance: 49.7
click at [767, 202] on div "Join us at our 14th annual From Farms to Forks fundraising gala. A kitchen part…" at bounding box center [928, 467] width 398 height 1160
click at [1367, 598] on tr-design-standard-layout "From Farms to Forks Join us at our 14th annual From Farms to Forks fundraising …" at bounding box center [720, 446] width 1440 height 1239
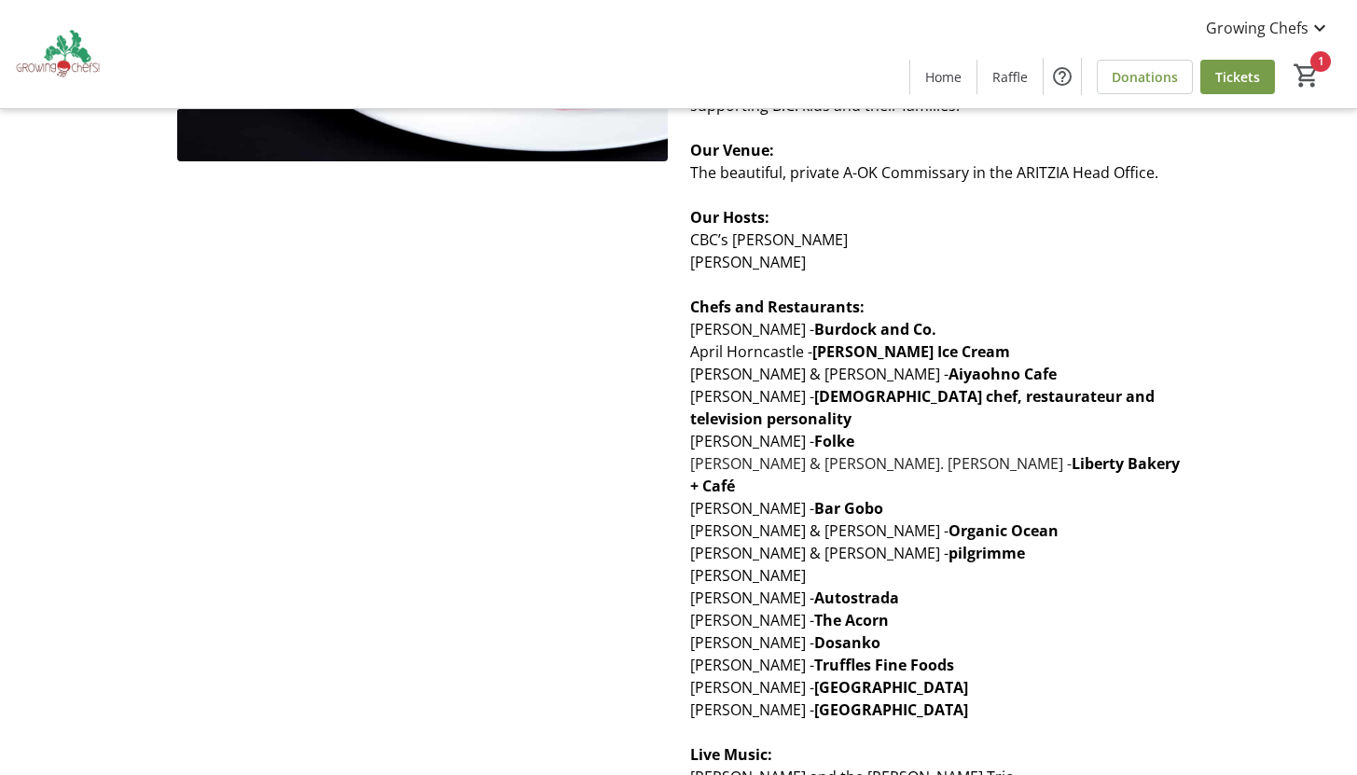
scroll to position [872, 0]
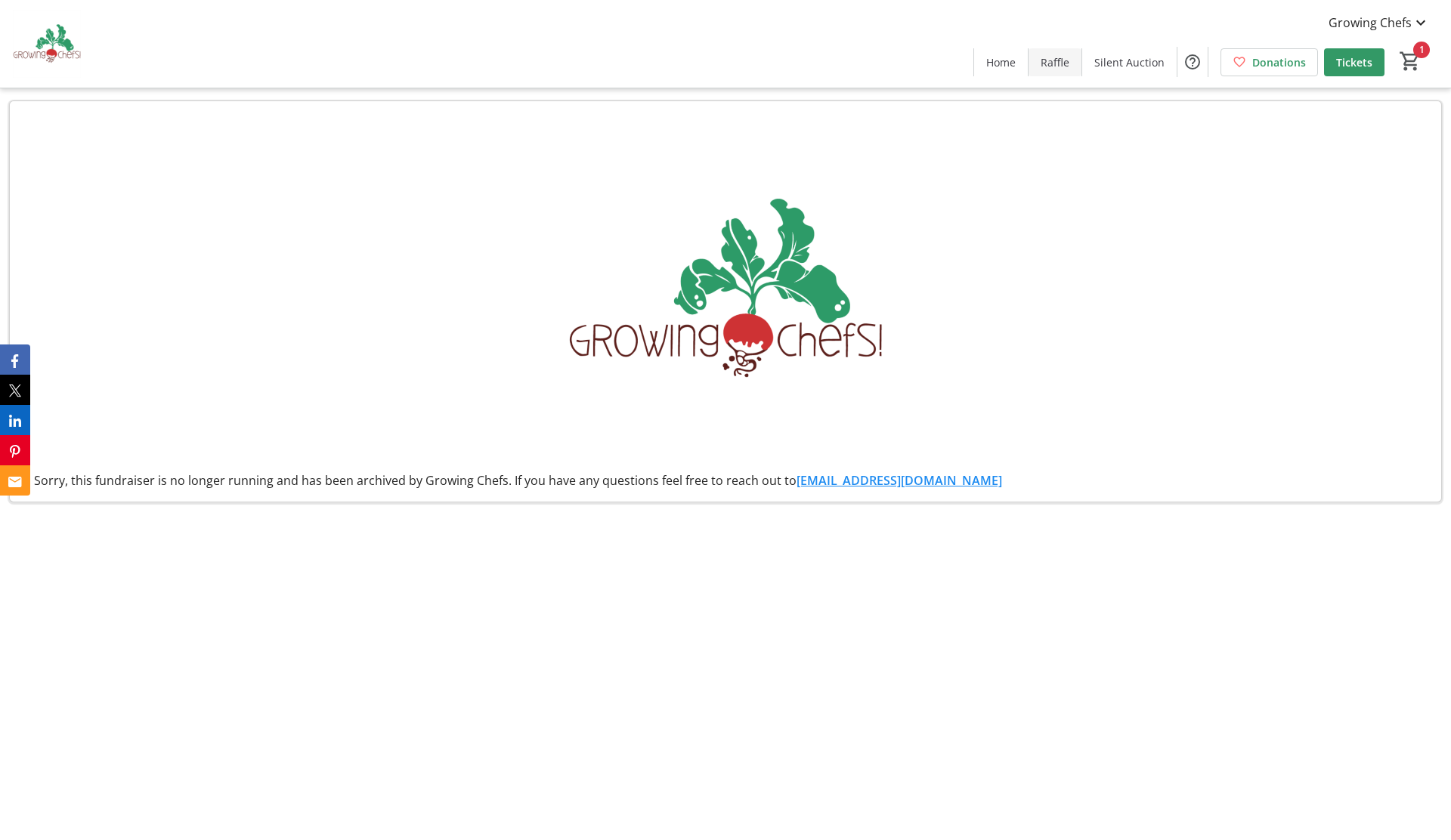
click at [1048, 69] on span "Raffle" at bounding box center [1054, 62] width 28 height 16
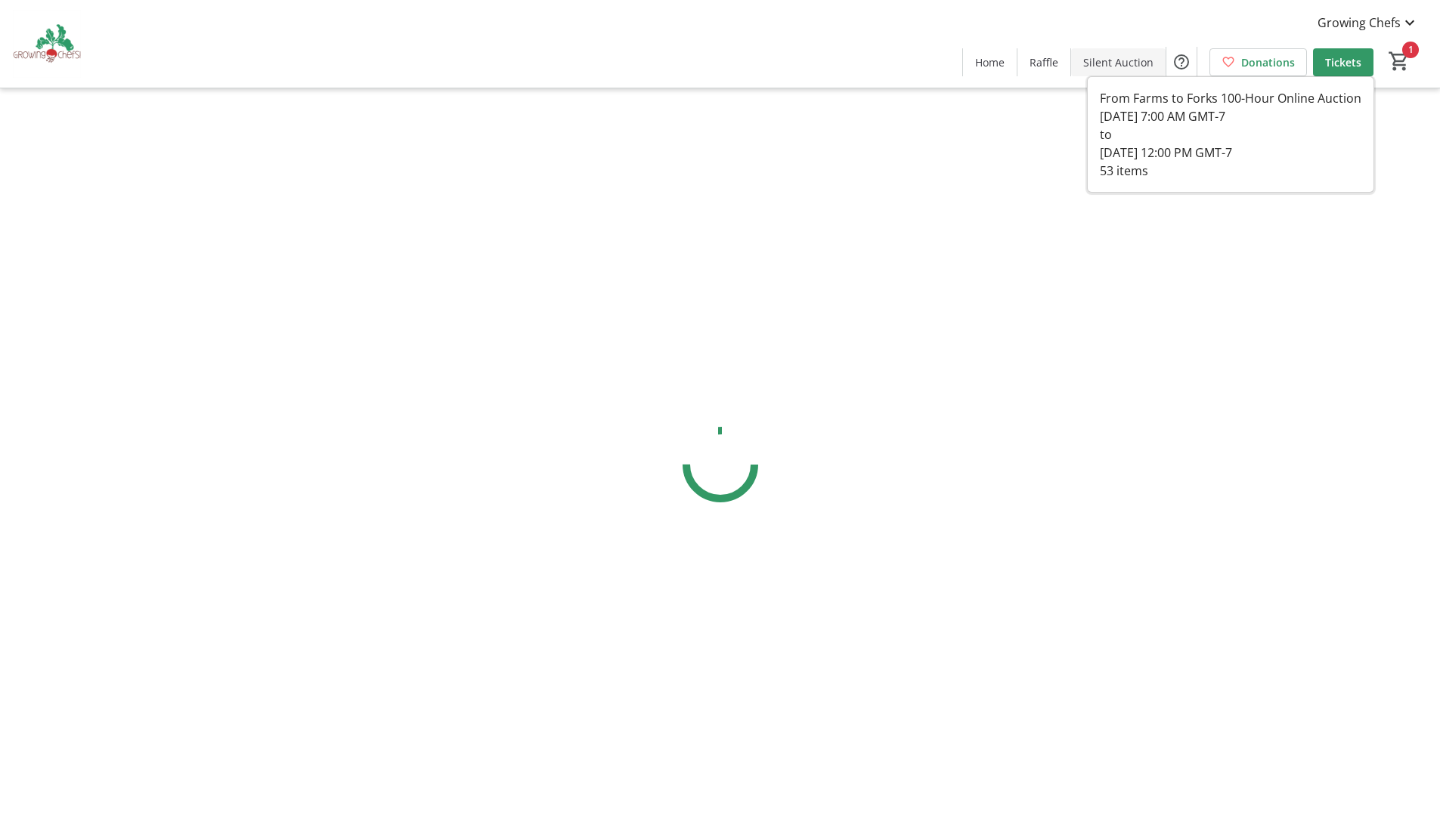
click at [1140, 70] on span at bounding box center [1117, 62] width 95 height 36
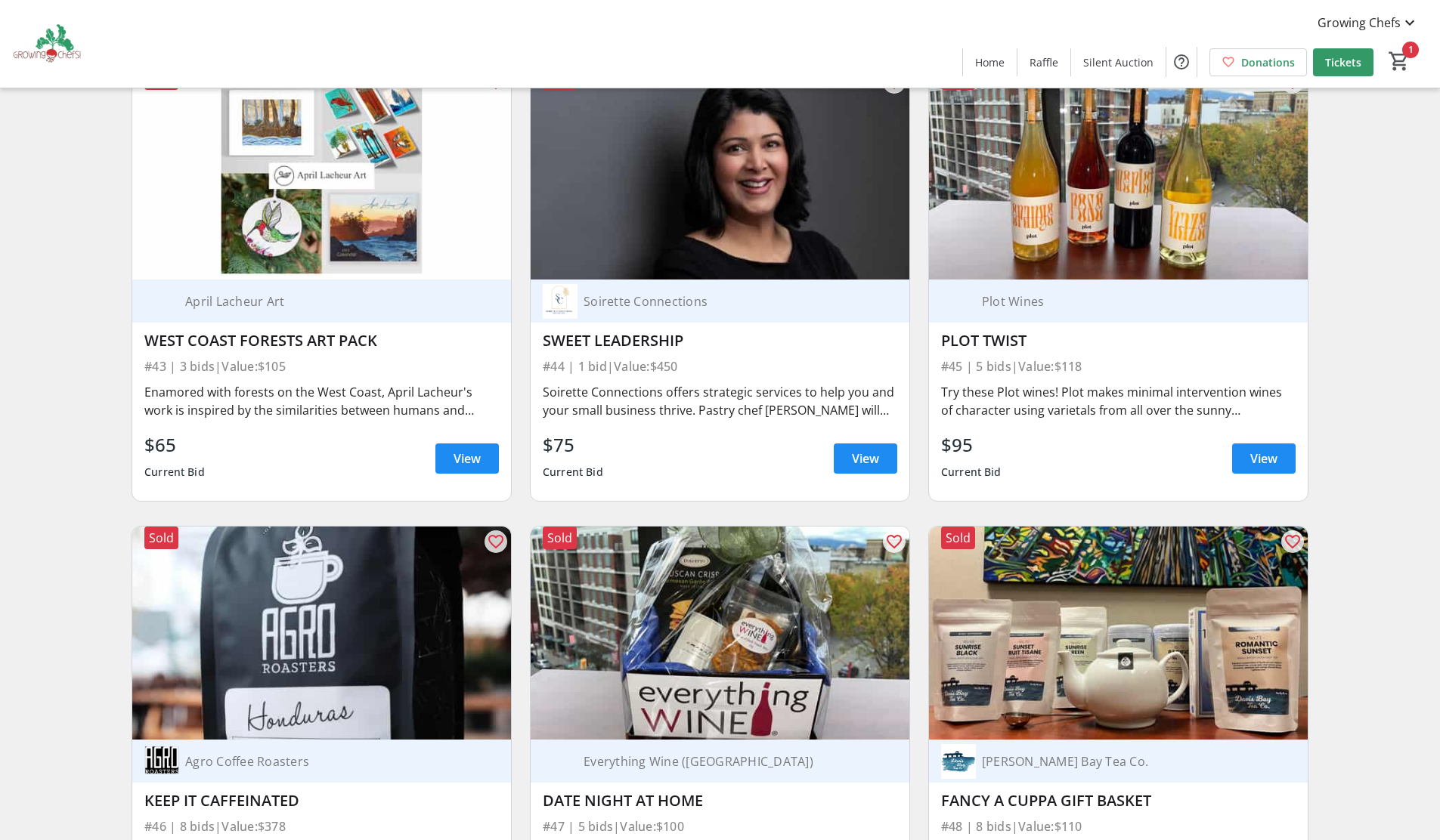
scroll to position [6611, 0]
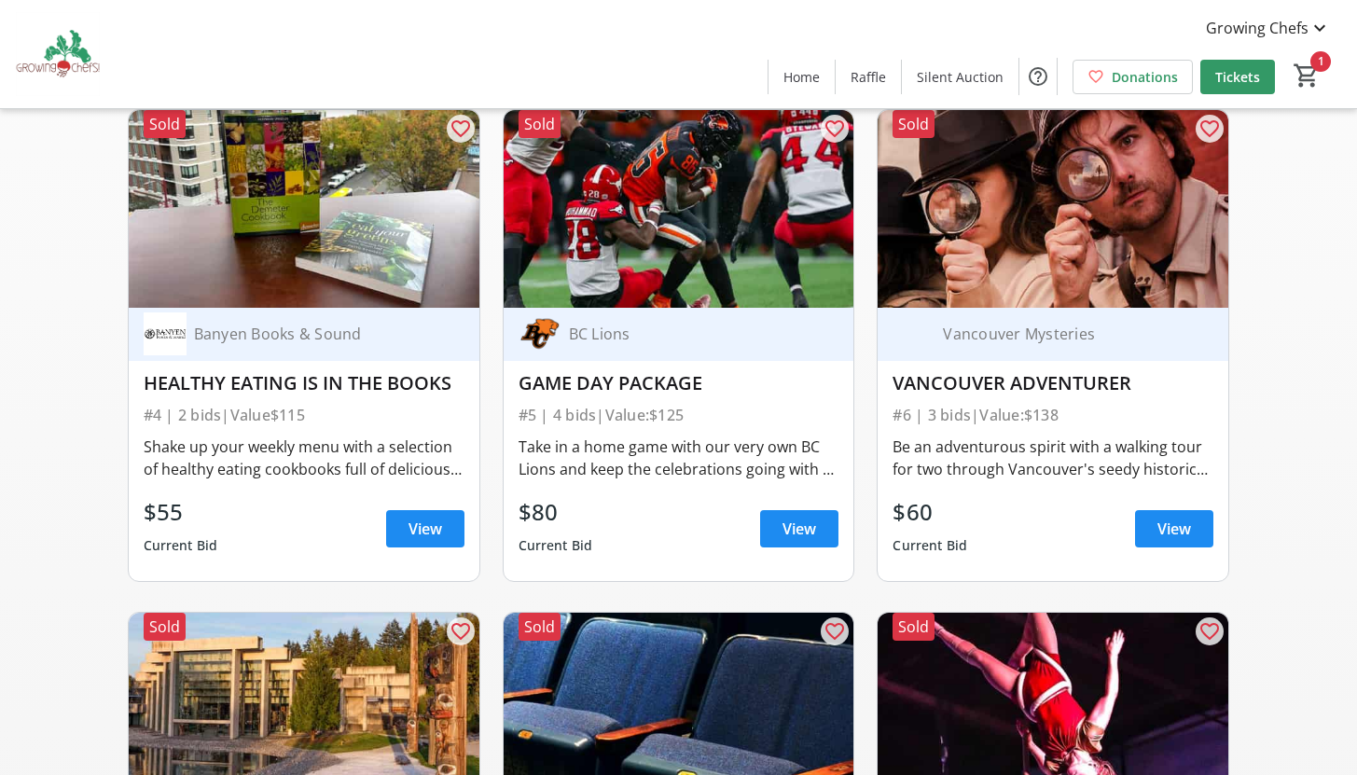
scroll to position [0, 0]
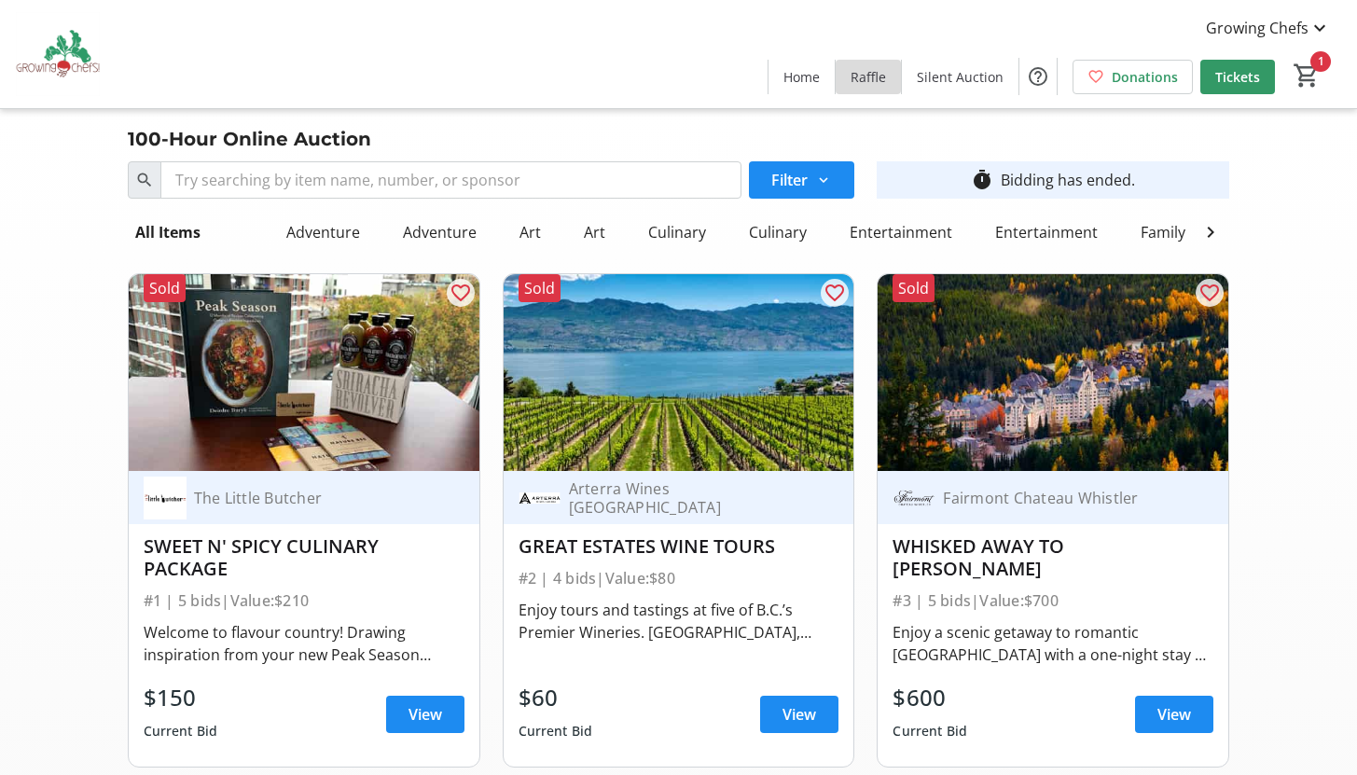
click at [868, 86] on span at bounding box center [868, 76] width 65 height 45
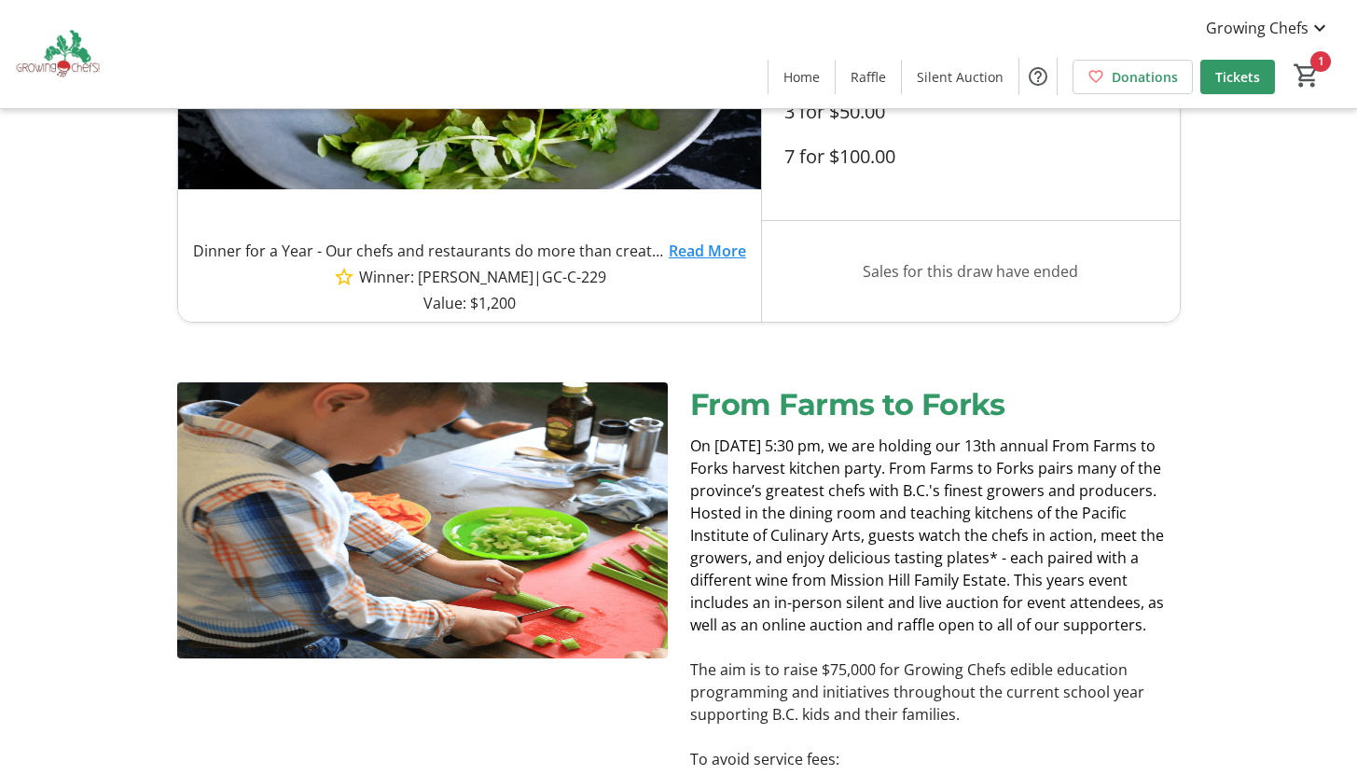
click at [1221, 126] on div "Sales End: [DATE] 8:30 PM GMT-8 Sales Ended Dinner for a Year - Our chefs and r…" at bounding box center [678, 69] width 1231 height 505
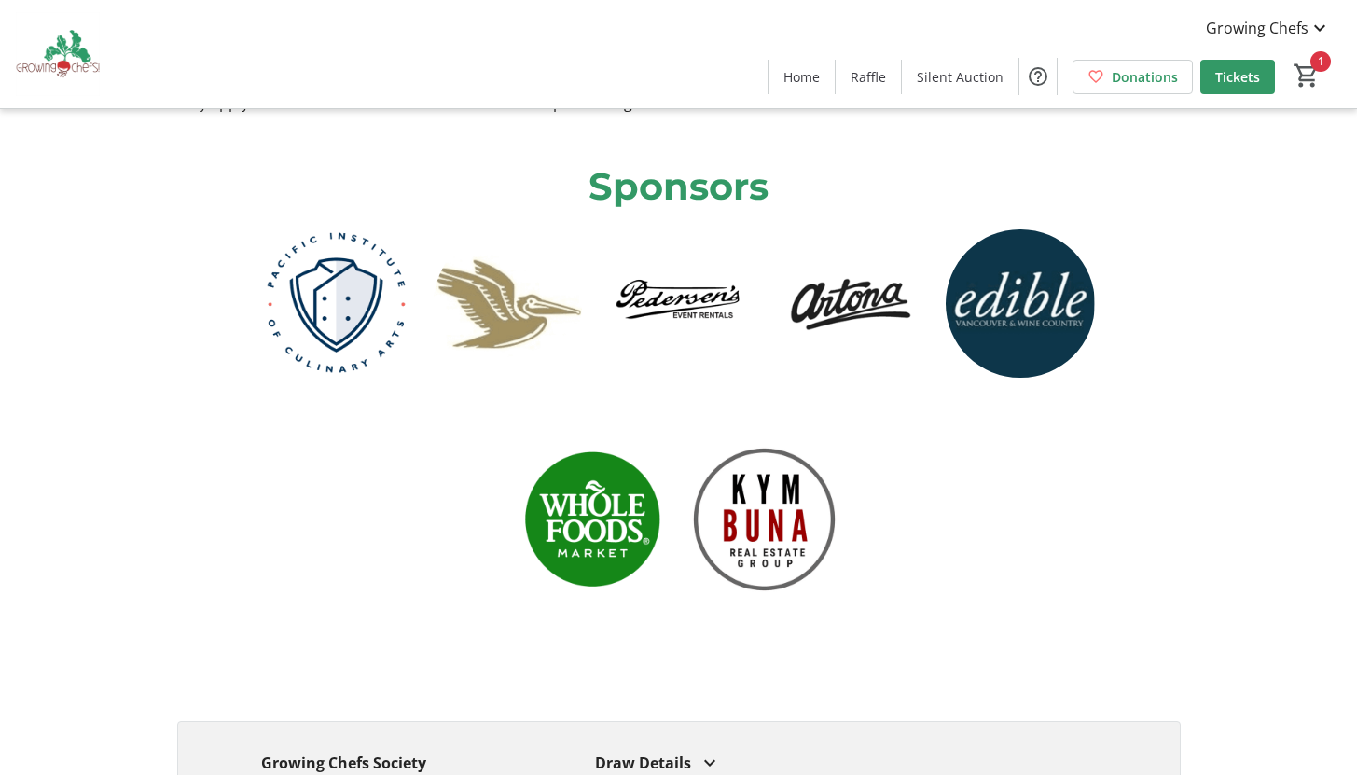
scroll to position [1674, 0]
